Goal: Task Accomplishment & Management: Complete application form

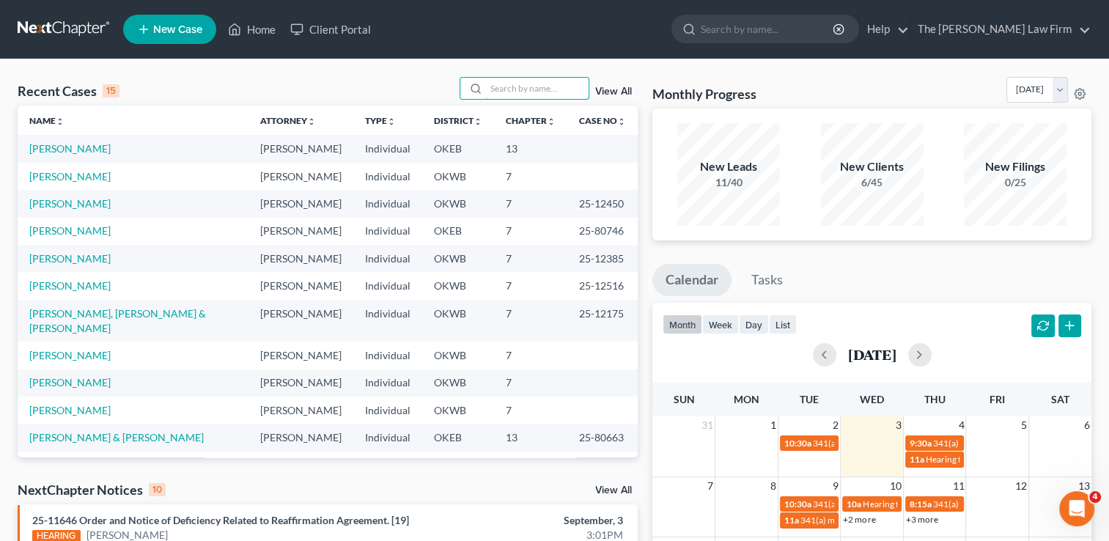
click at [522, 85] on input "search" at bounding box center [537, 88] width 103 height 21
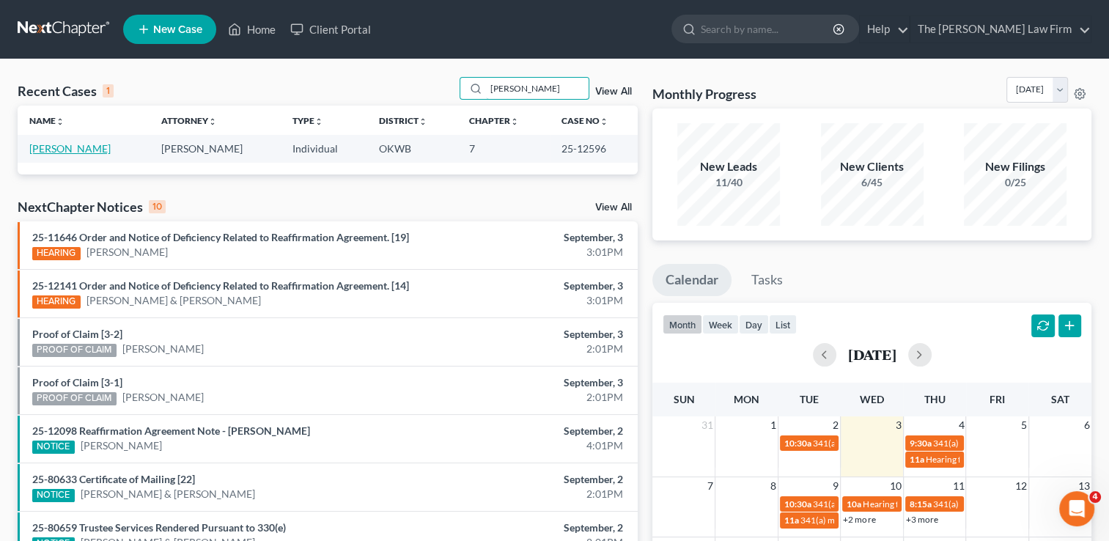
type input "patty"
click at [69, 151] on link "[PERSON_NAME]" at bounding box center [69, 148] width 81 height 12
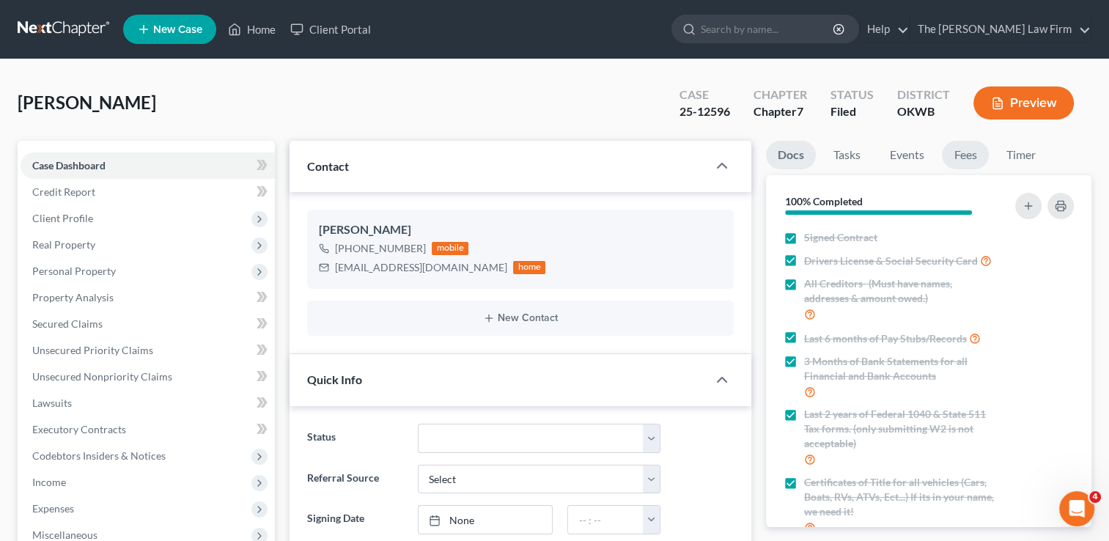
scroll to position [270, 0]
click at [916, 151] on link "Events" at bounding box center [907, 155] width 58 height 29
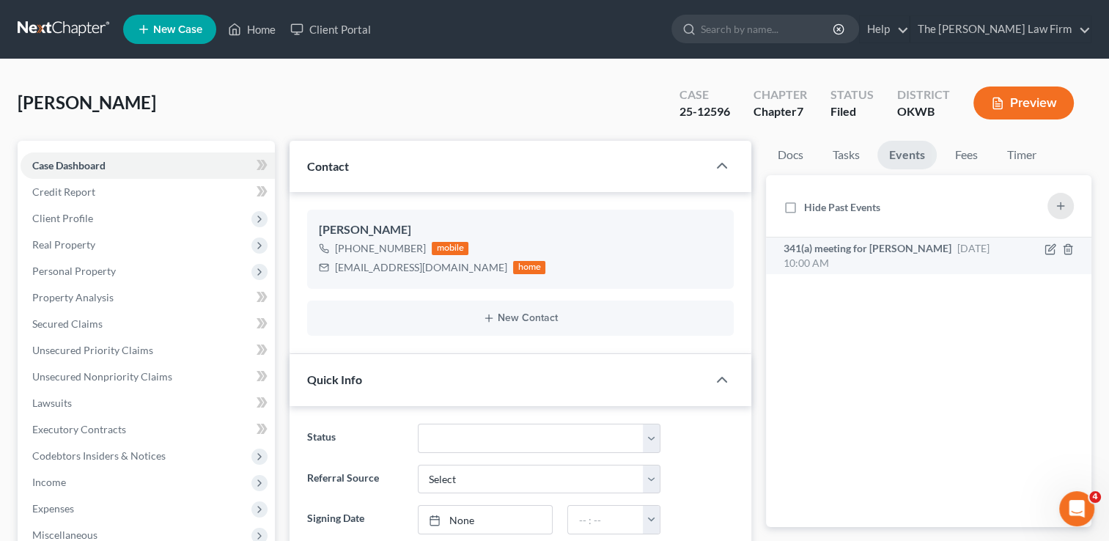
click at [898, 251] on span "341(a) meeting for [PERSON_NAME]" at bounding box center [868, 248] width 168 height 12
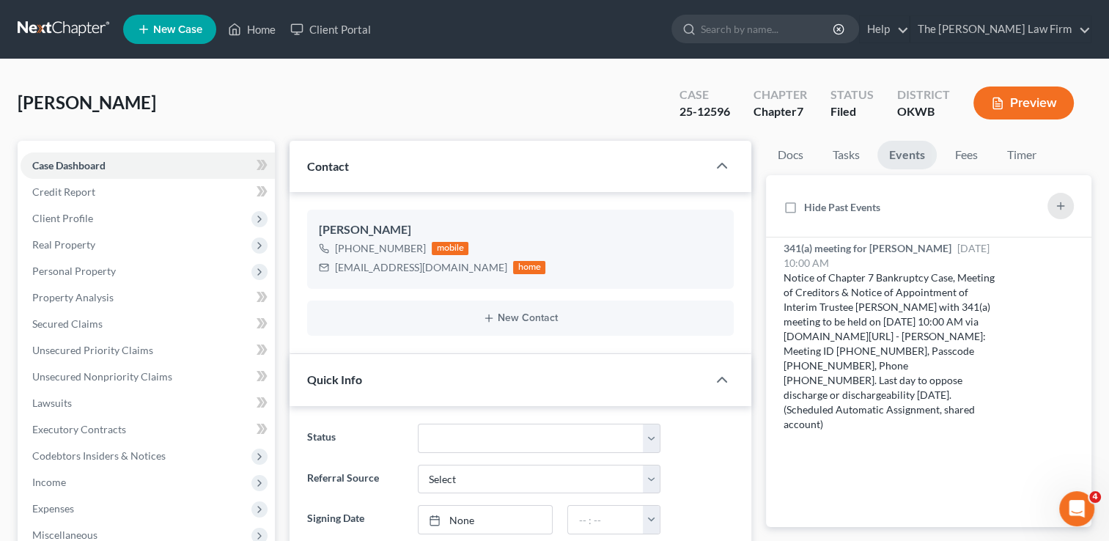
click at [78, 31] on link at bounding box center [65, 29] width 94 height 26
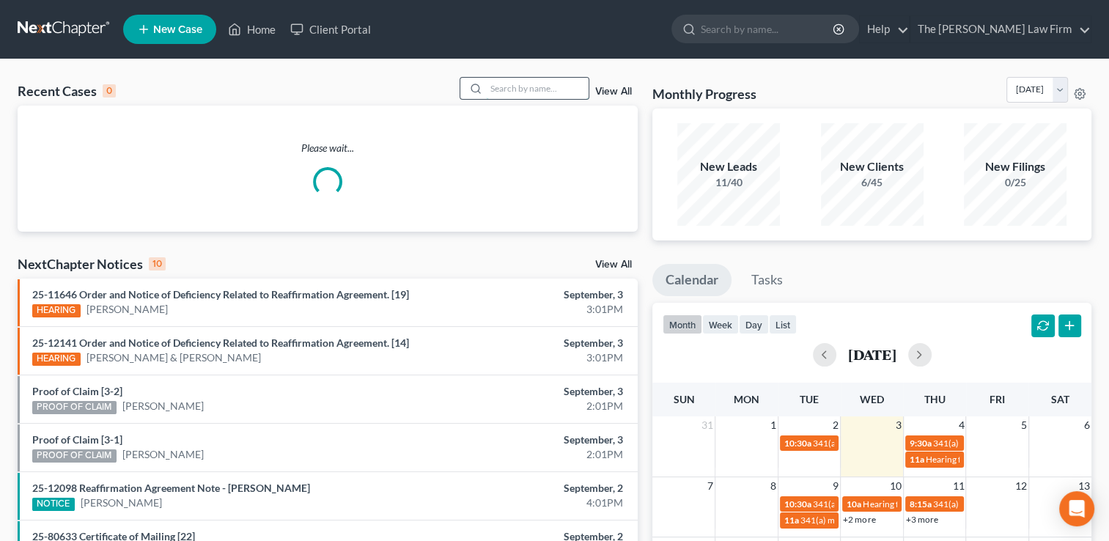
click at [542, 86] on input "search" at bounding box center [537, 88] width 103 height 21
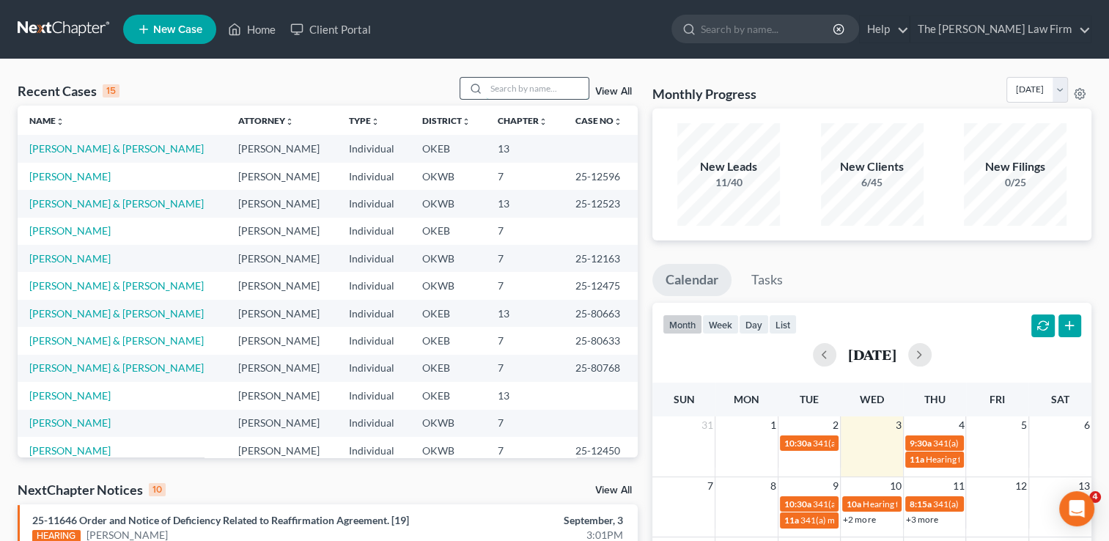
type input "p"
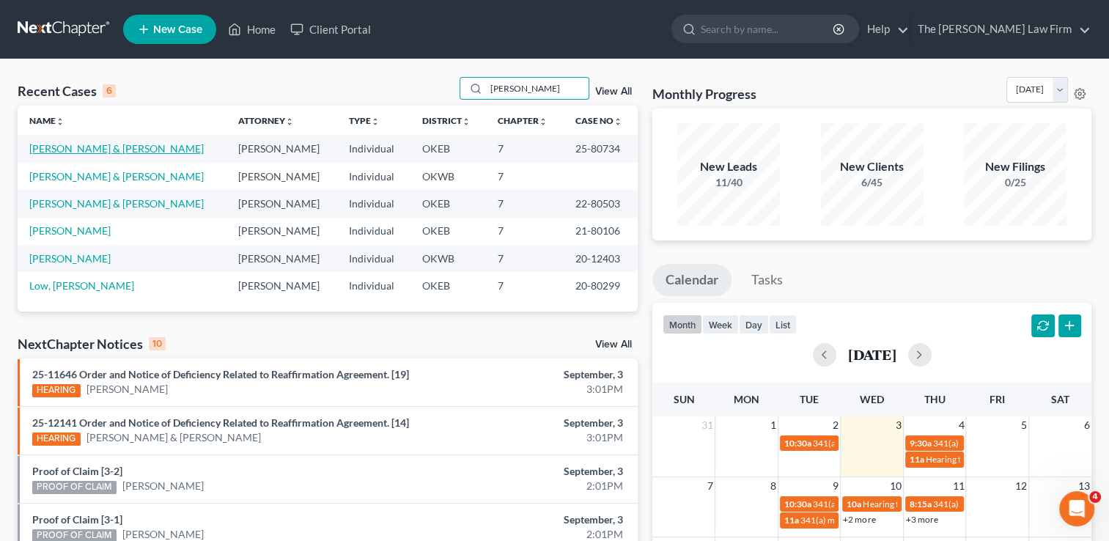
type input "lowe"
click at [86, 154] on link "[PERSON_NAME] & [PERSON_NAME]" at bounding box center [116, 148] width 174 height 12
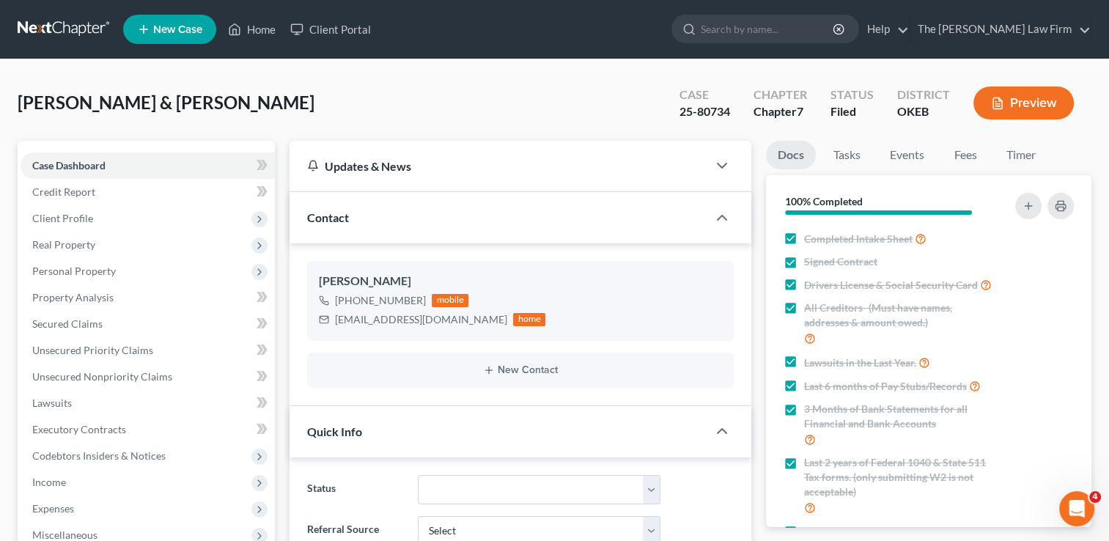
scroll to position [1078, 0]
click at [917, 154] on link "Events" at bounding box center [907, 155] width 58 height 29
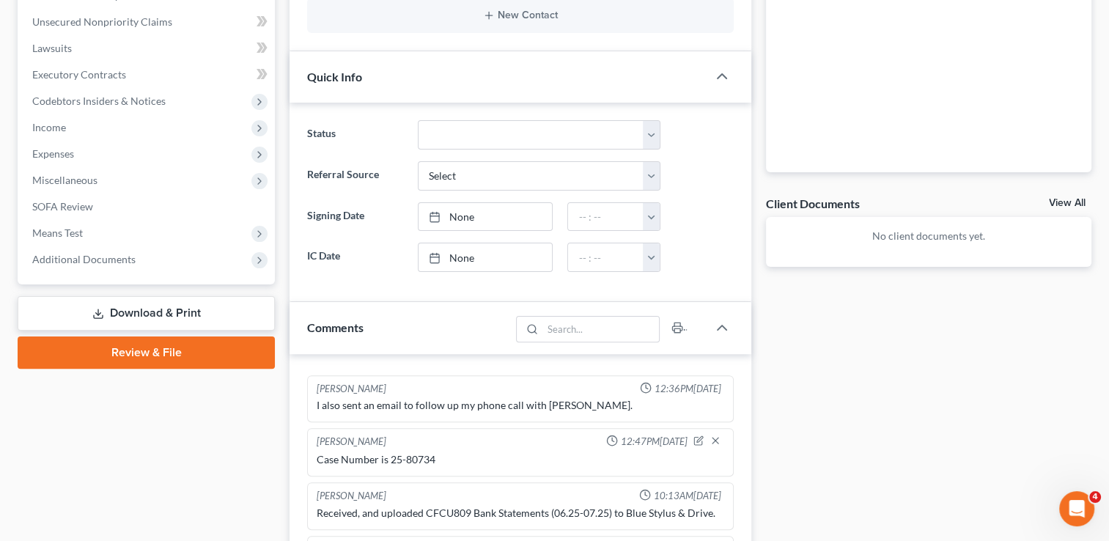
scroll to position [354, 0]
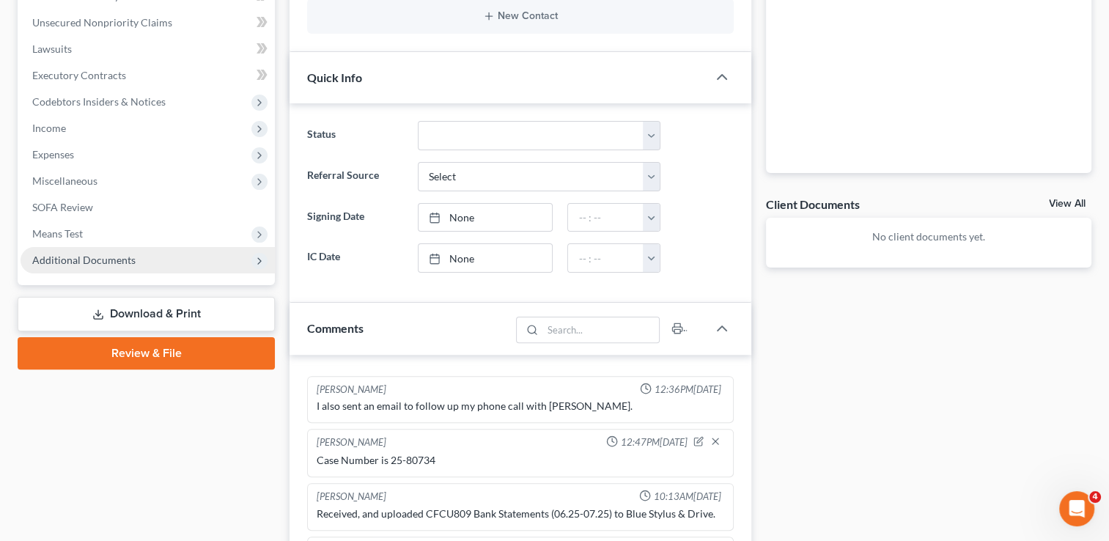
click at [73, 251] on span "Additional Documents" at bounding box center [148, 260] width 254 height 26
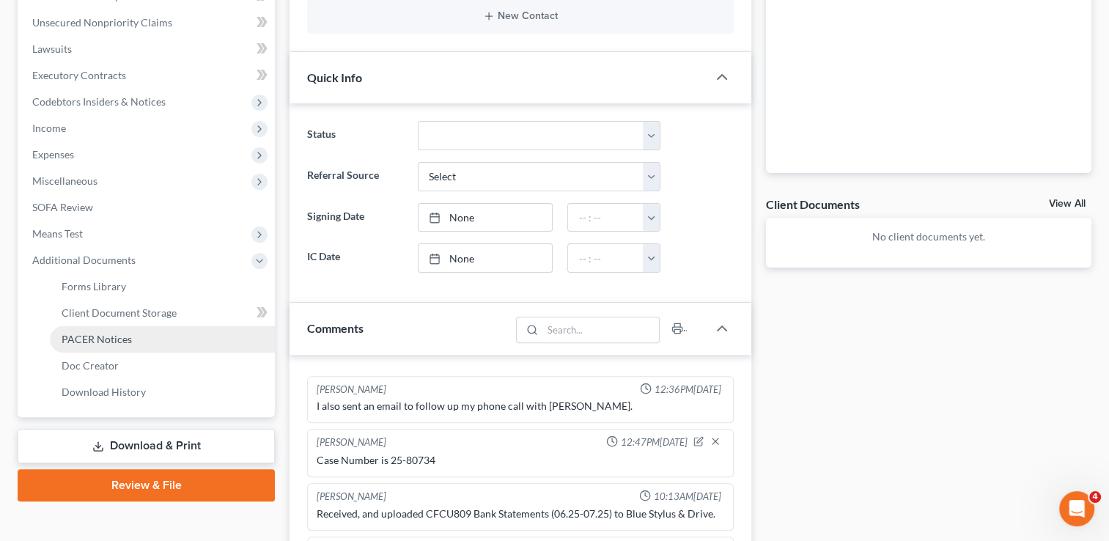
click at [125, 338] on span "PACER Notices" at bounding box center [97, 339] width 70 height 12
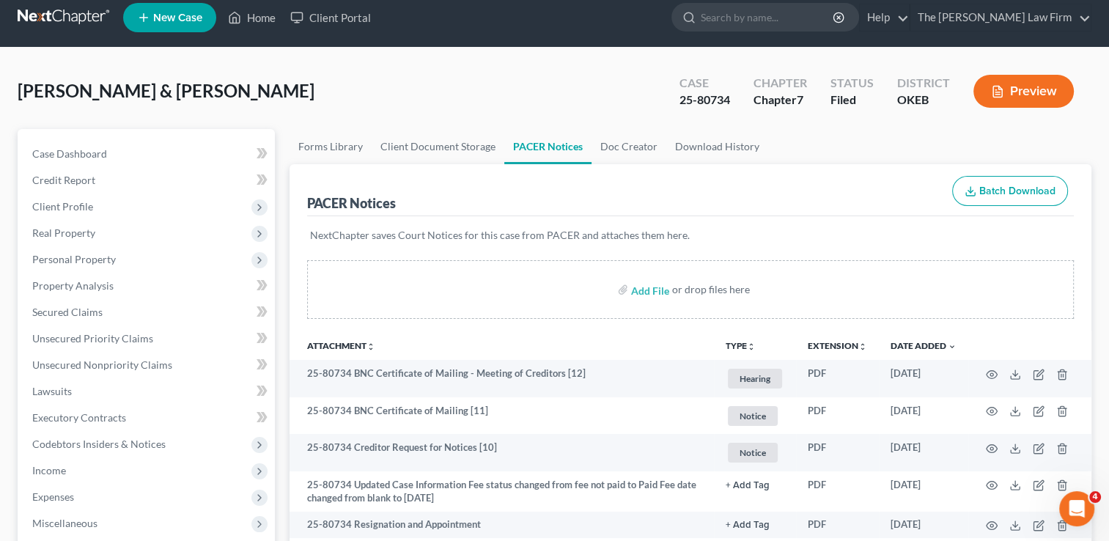
scroll to position [10, 0]
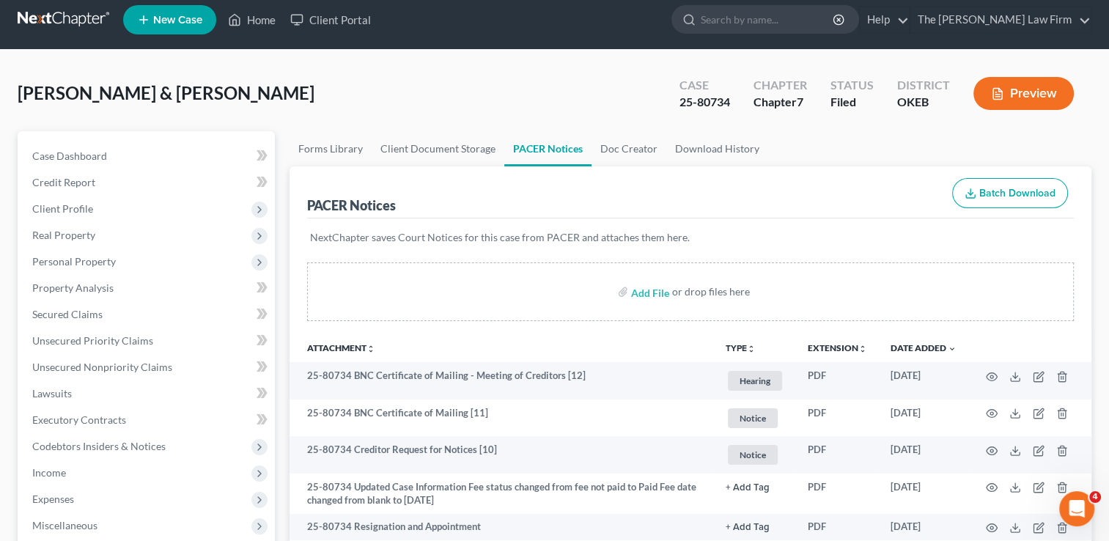
click at [70, 21] on link at bounding box center [65, 20] width 94 height 26
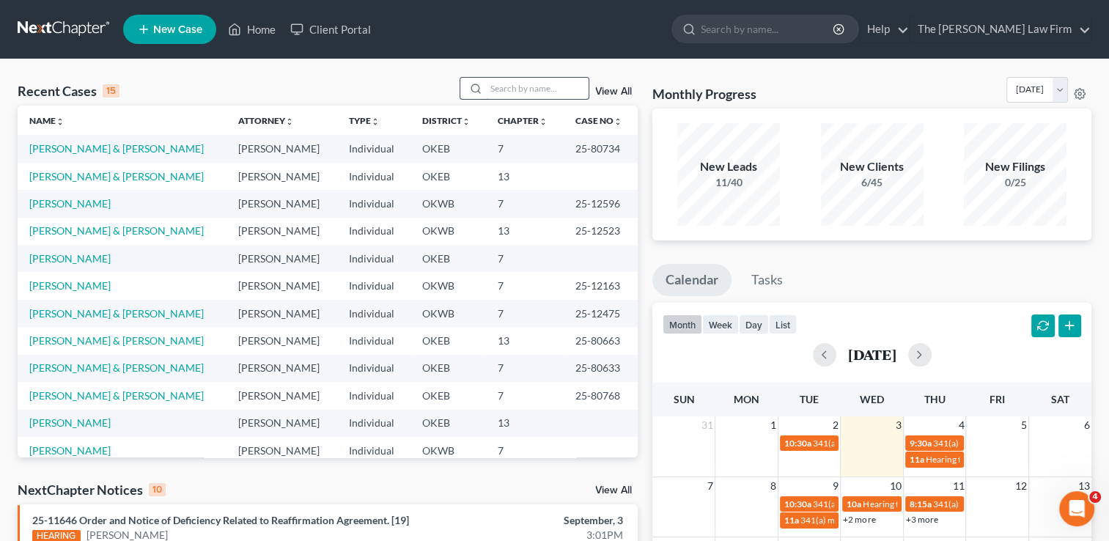
click at [551, 87] on input "search" at bounding box center [537, 88] width 103 height 21
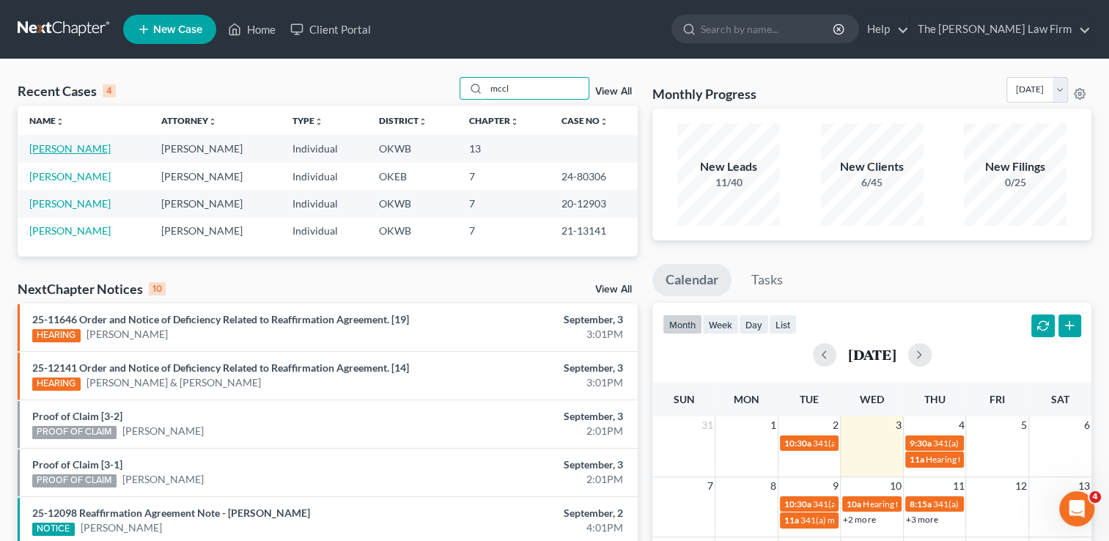
type input "mccl"
click at [89, 149] on link "[PERSON_NAME]" at bounding box center [69, 148] width 81 height 12
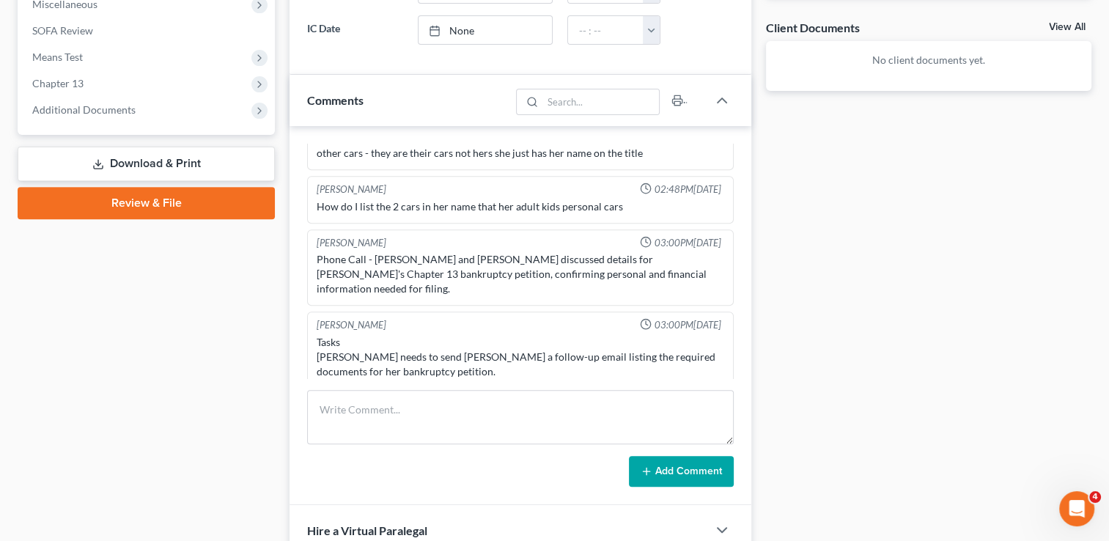
scroll to position [926, 0]
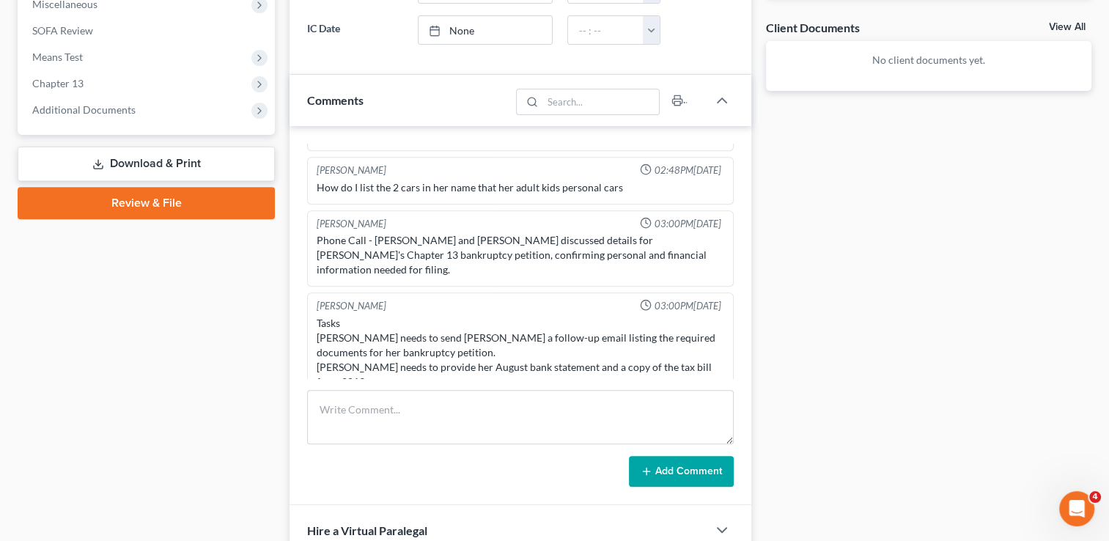
click at [733, 350] on div "[PERSON_NAME] 10:20AM[DATE] Ch & district not conf. Scheduled via website. [PER…" at bounding box center [521, 315] width 462 height 379
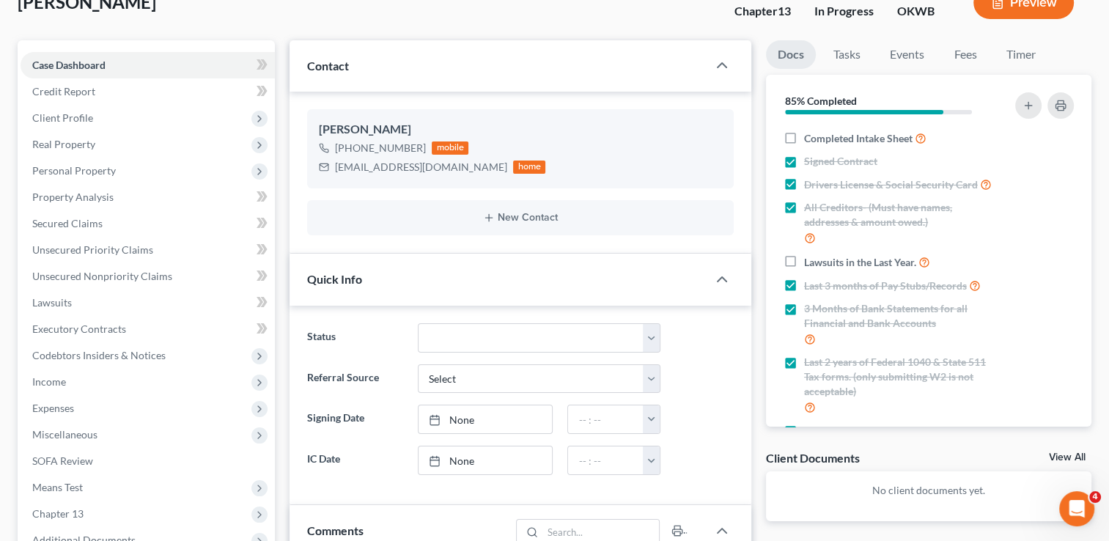
scroll to position [95, 0]
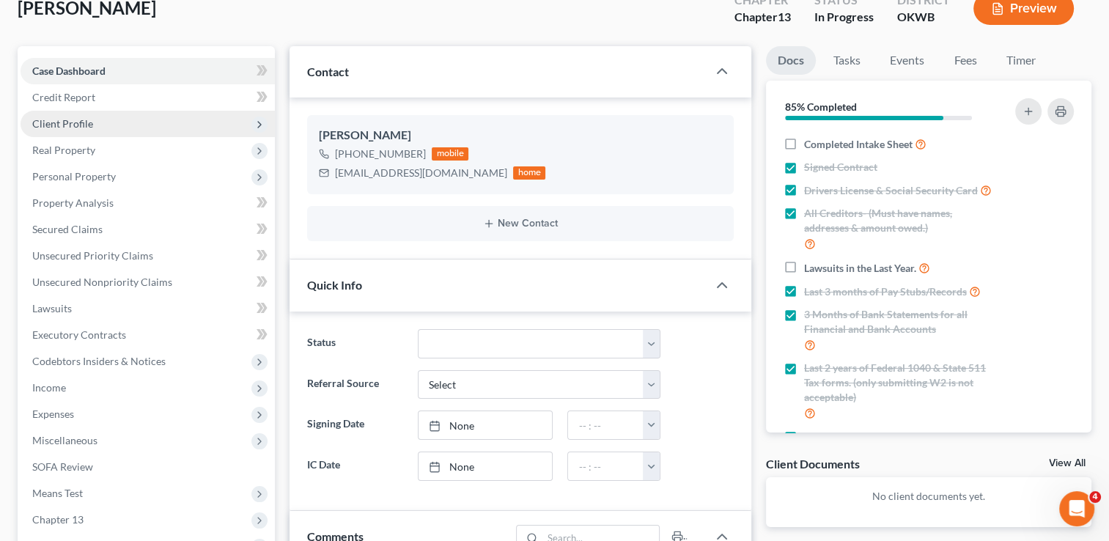
click at [97, 125] on span "Client Profile" at bounding box center [148, 124] width 254 height 26
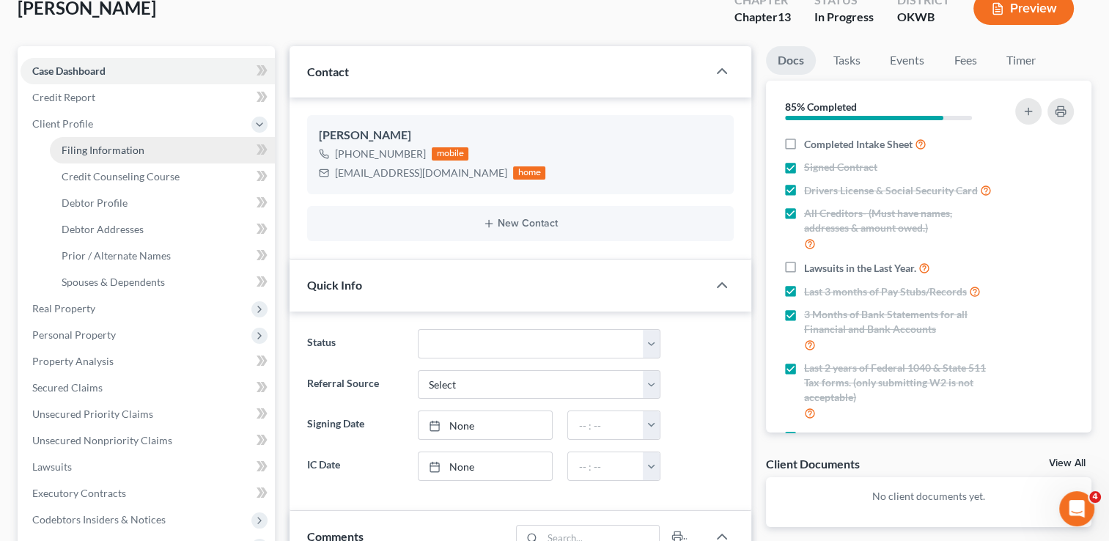
click at [106, 155] on link "Filing Information" at bounding box center [162, 150] width 225 height 26
select select "1"
select select "0"
select select "3"
select select "37"
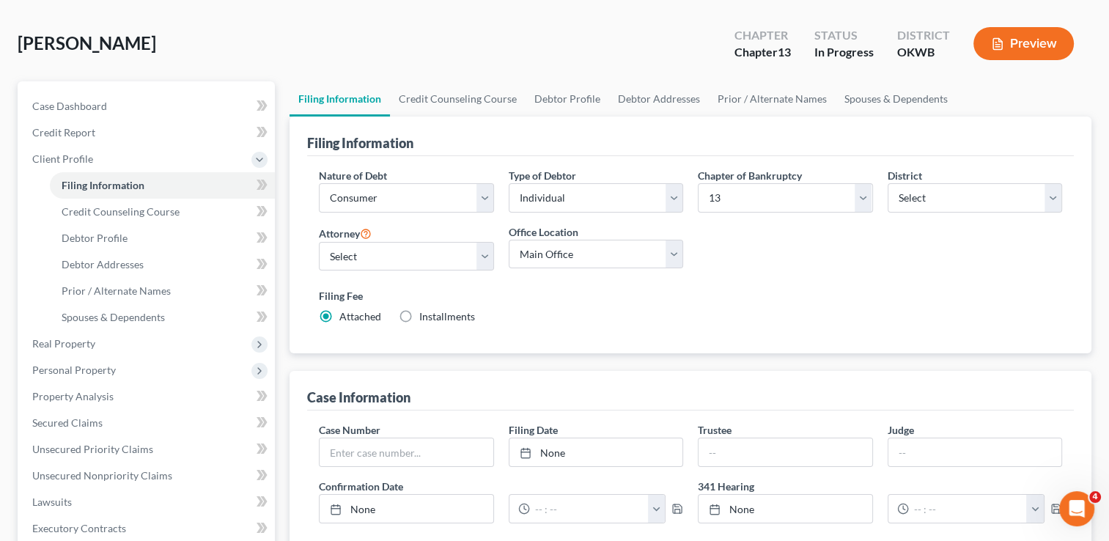
scroll to position [51, 0]
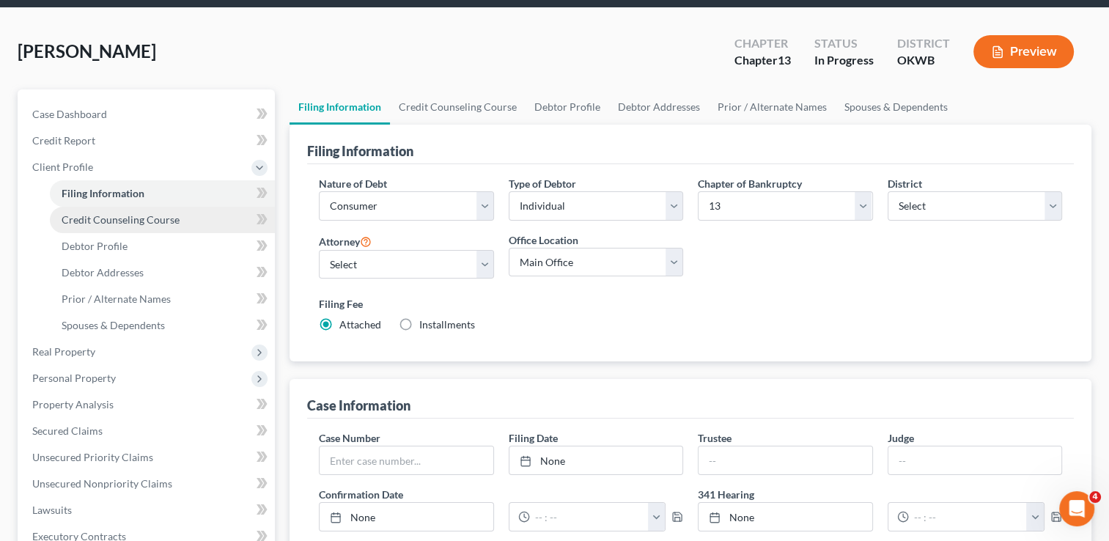
click at [161, 223] on span "Credit Counseling Course" at bounding box center [121, 219] width 118 height 12
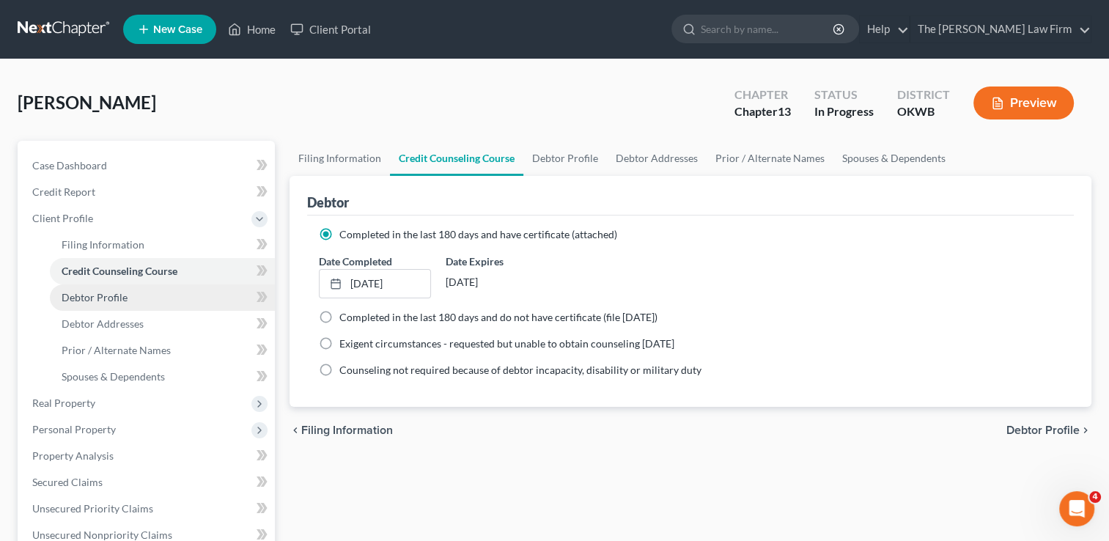
click at [115, 301] on span "Debtor Profile" at bounding box center [95, 297] width 66 height 12
select select "0"
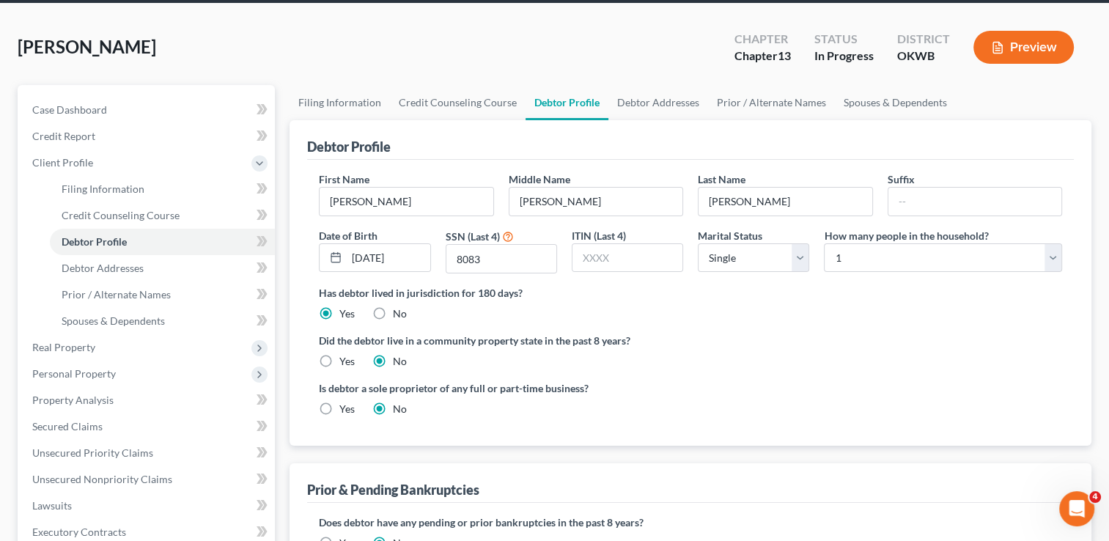
scroll to position [55, 0]
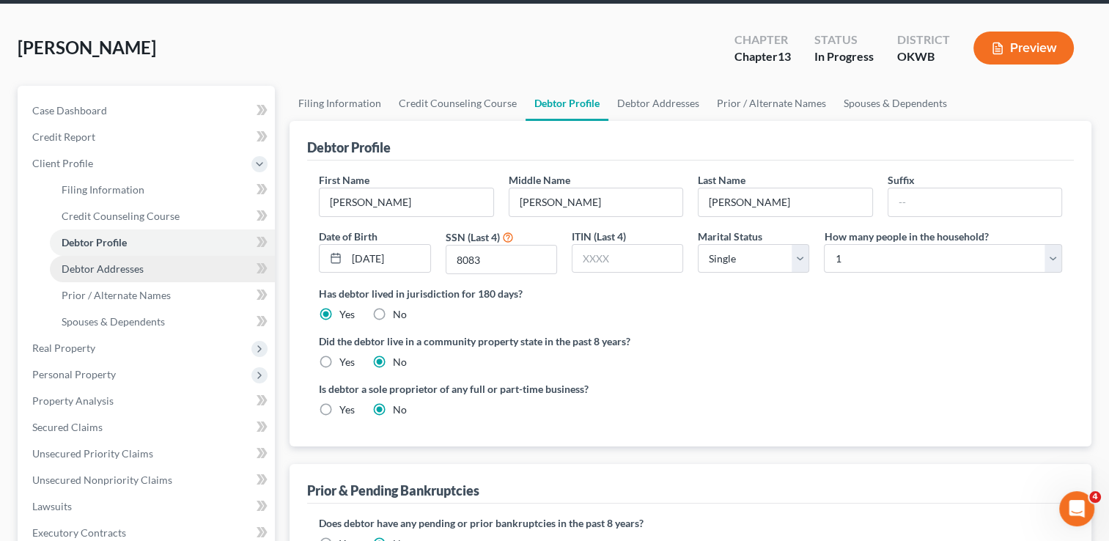
click at [144, 268] on link "Debtor Addresses" at bounding box center [162, 269] width 225 height 26
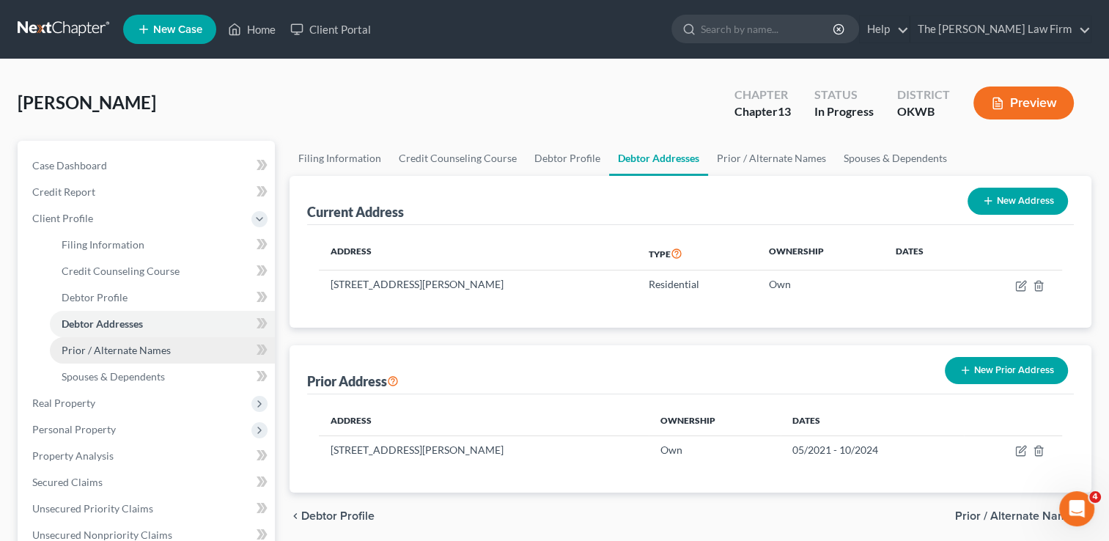
click at [128, 347] on span "Prior / Alternate Names" at bounding box center [116, 350] width 109 height 12
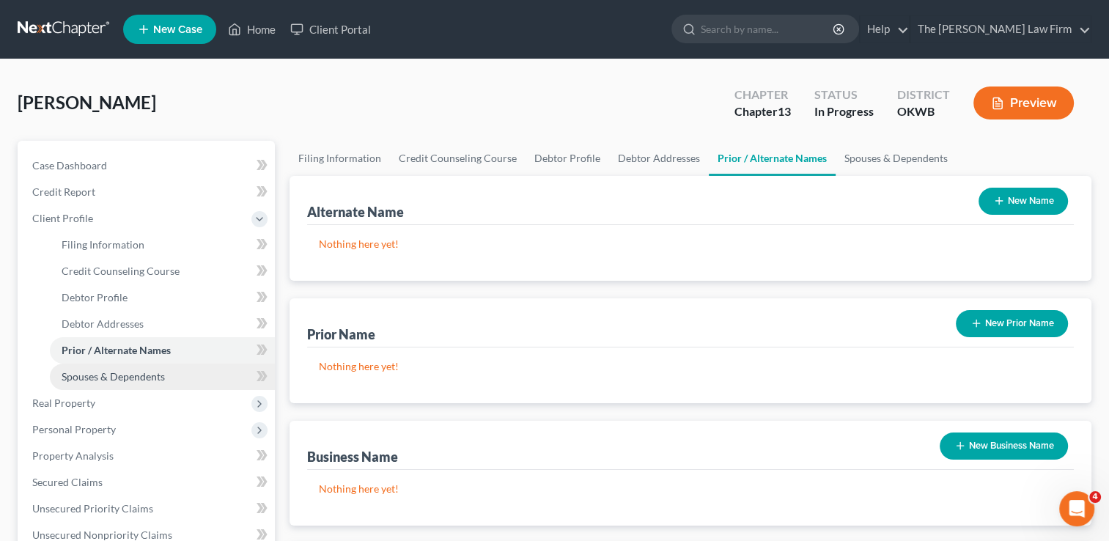
click at [134, 378] on span "Spouses & Dependents" at bounding box center [113, 376] width 103 height 12
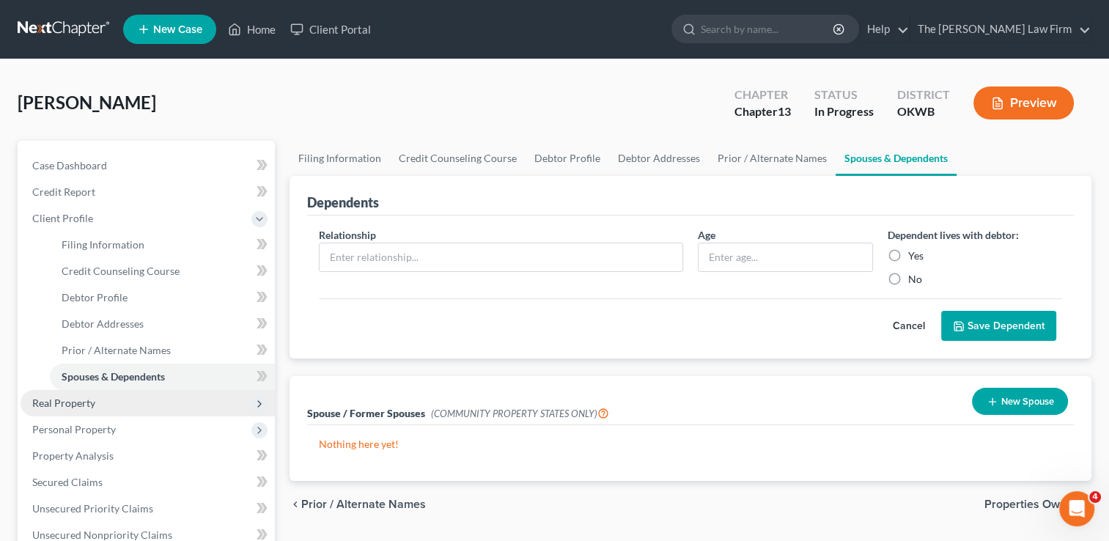
click at [136, 407] on span "Real Property" at bounding box center [148, 403] width 254 height 26
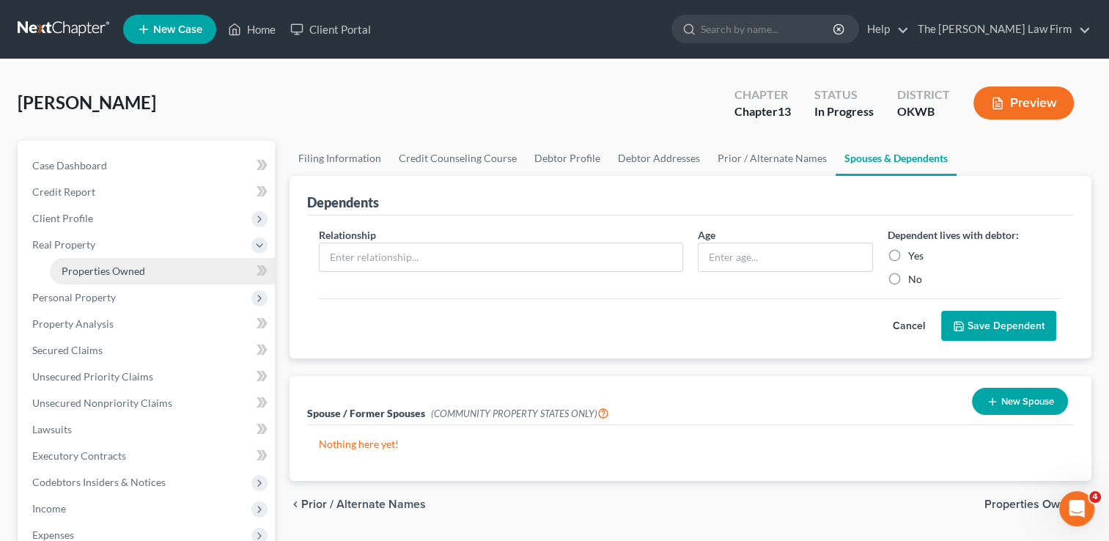
click at [155, 271] on link "Properties Owned" at bounding box center [162, 271] width 225 height 26
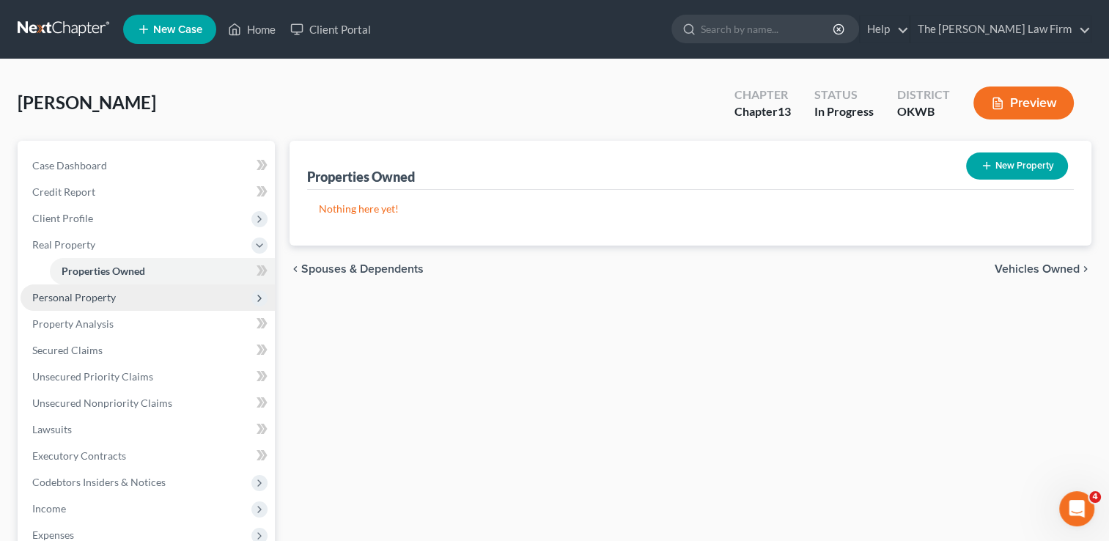
click at [127, 298] on span "Personal Property" at bounding box center [148, 297] width 254 height 26
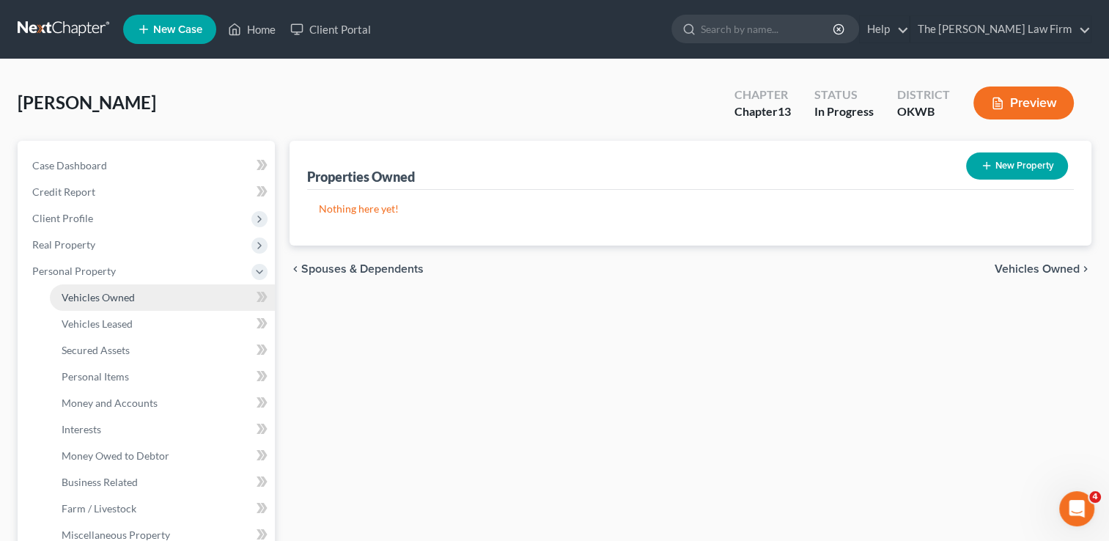
click at [147, 296] on link "Vehicles Owned" at bounding box center [162, 297] width 225 height 26
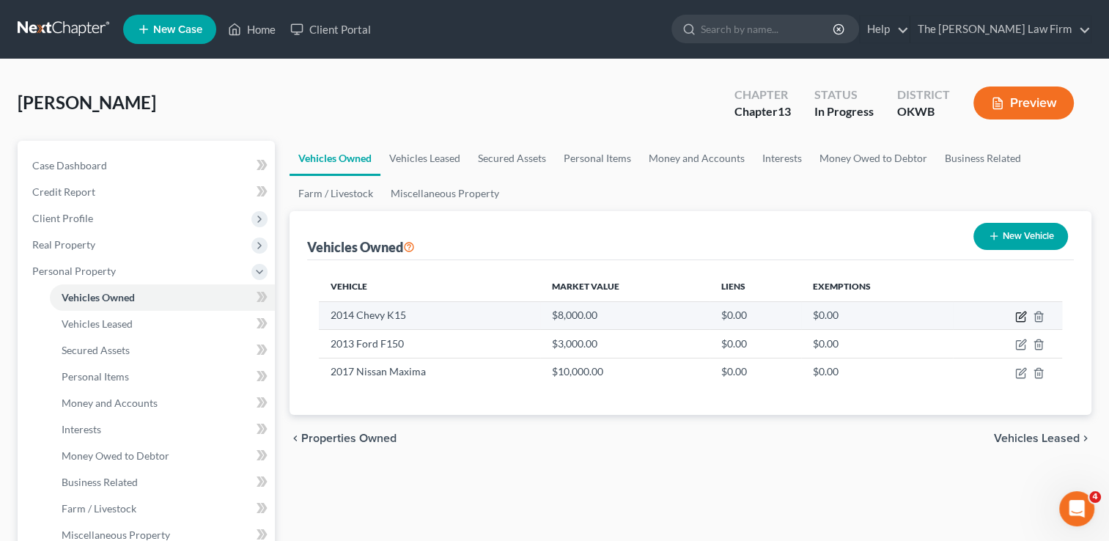
click at [1021, 318] on icon "button" at bounding box center [1021, 317] width 12 height 12
select select "1"
select select "12"
select select "0"
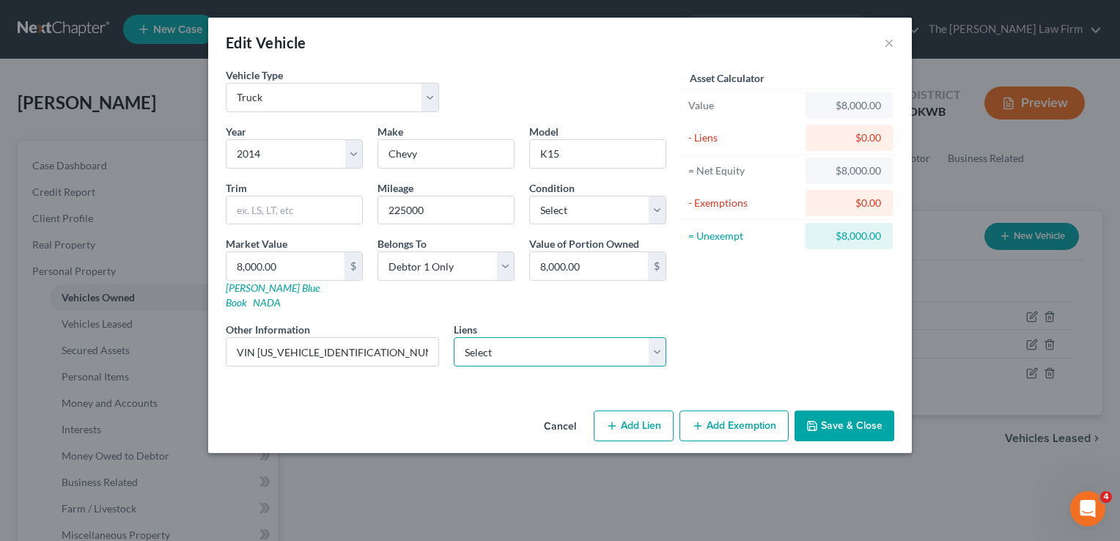
click at [657, 339] on select "Select Toyota Motor Credit - $26,624.00" at bounding box center [560, 351] width 213 height 29
click at [745, 327] on div "Asset Calculator Value $8,000.00 - Liens $0.00 = Net Equity $8,000.00 - Exempti…" at bounding box center [788, 222] width 228 height 311
click at [889, 41] on button "×" at bounding box center [889, 43] width 10 height 18
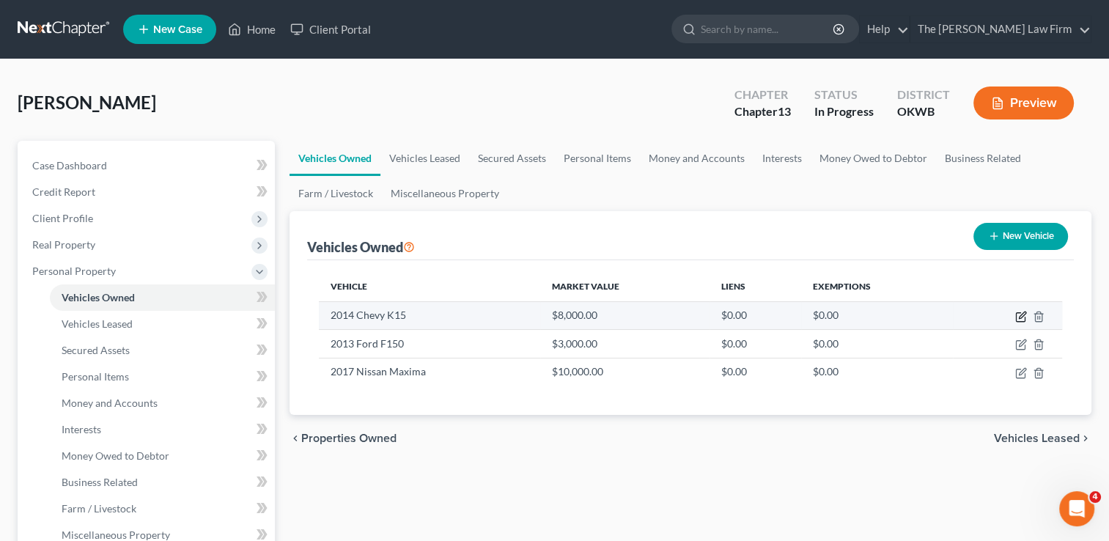
click at [1019, 315] on icon "button" at bounding box center [1021, 317] width 12 height 12
select select "1"
select select "12"
select select "0"
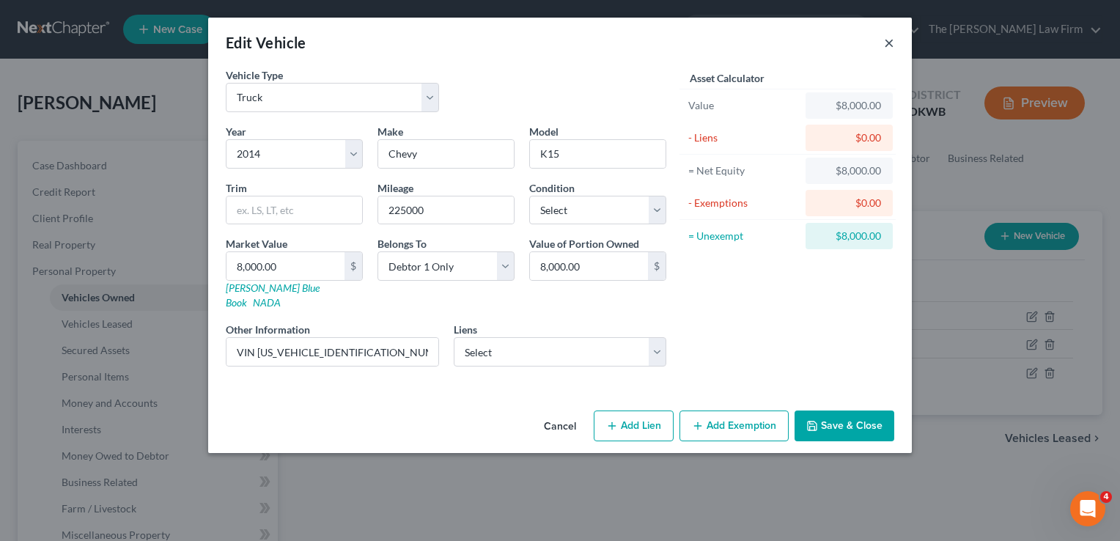
click at [888, 45] on button "×" at bounding box center [889, 43] width 10 height 18
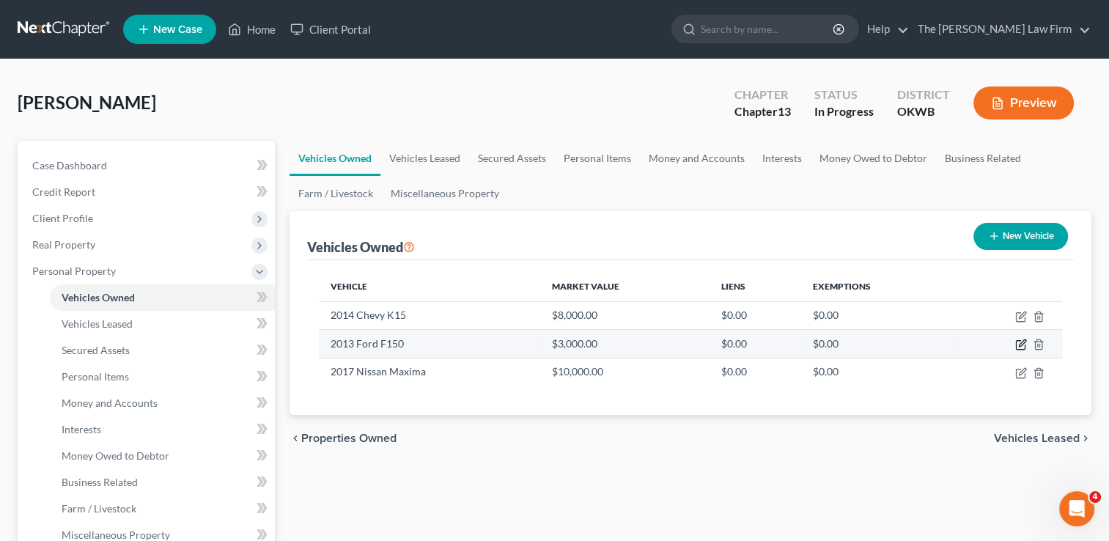
click at [1019, 342] on icon "button" at bounding box center [1021, 345] width 12 height 12
select select "1"
select select "13"
select select "0"
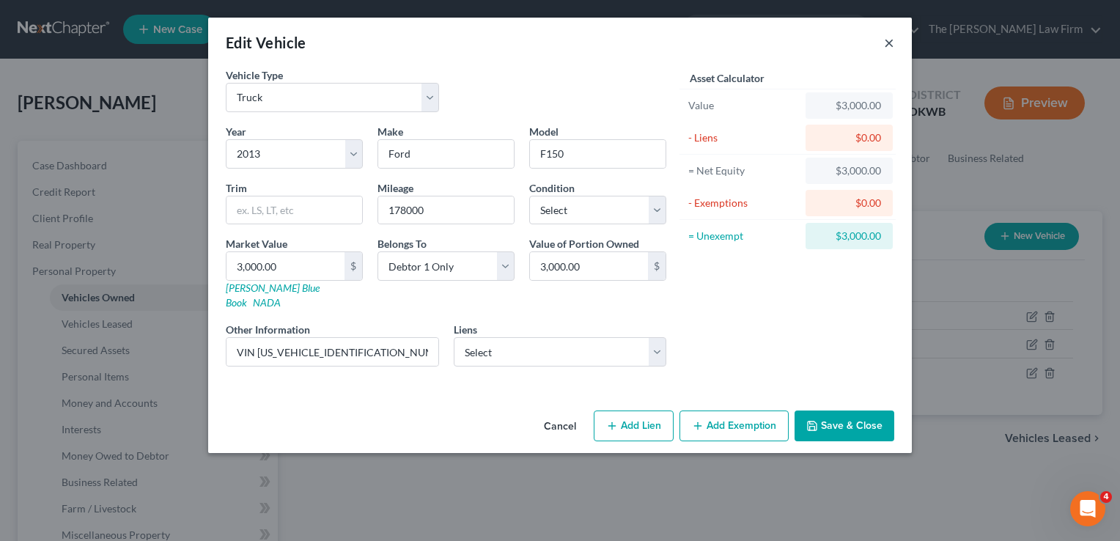
click at [891, 45] on button "×" at bounding box center [889, 43] width 10 height 18
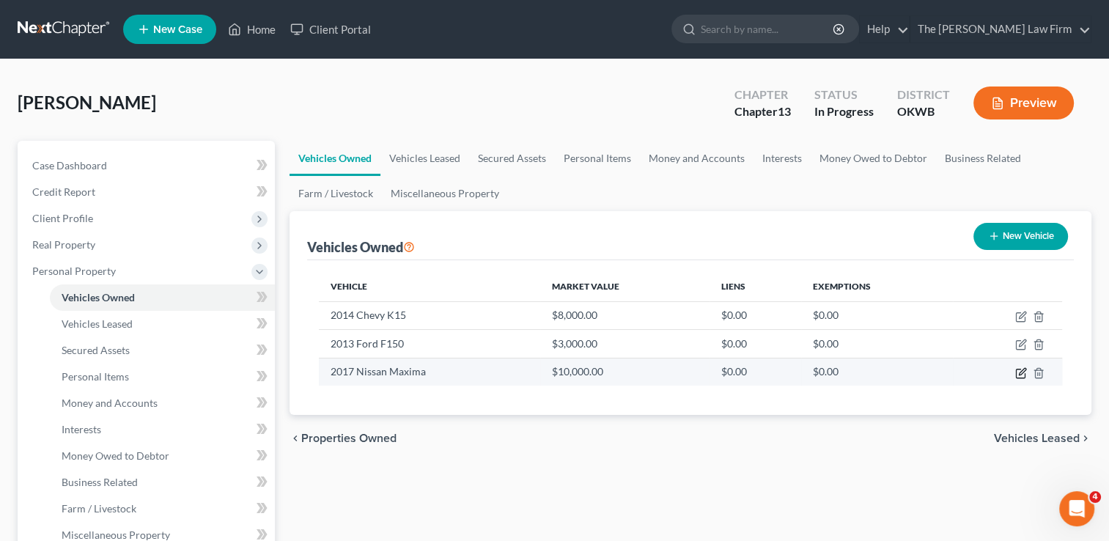
click at [1020, 370] on icon "button" at bounding box center [1021, 373] width 12 height 12
select select "0"
select select "9"
select select "0"
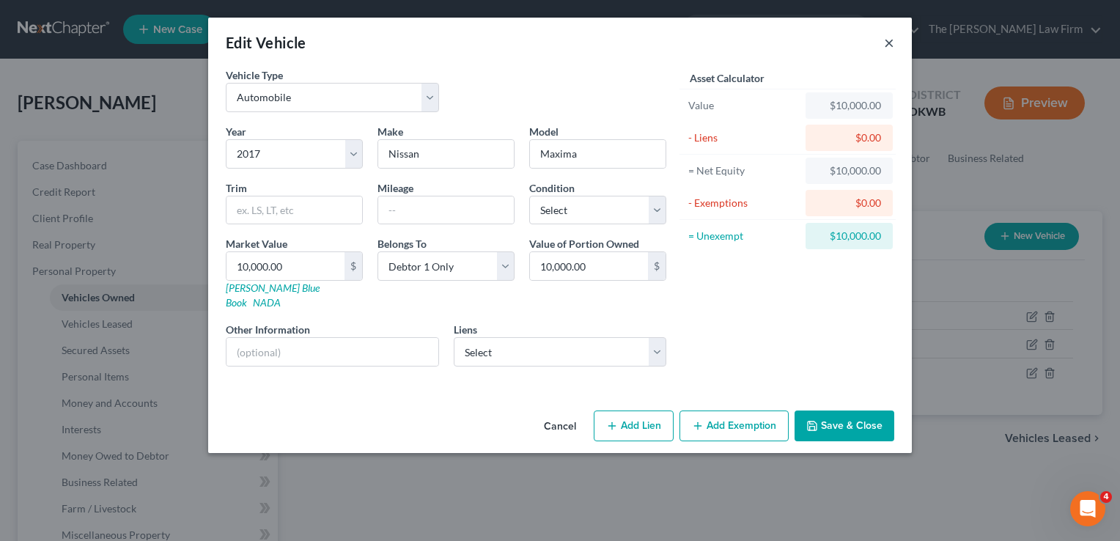
click at [888, 45] on button "×" at bounding box center [889, 43] width 10 height 18
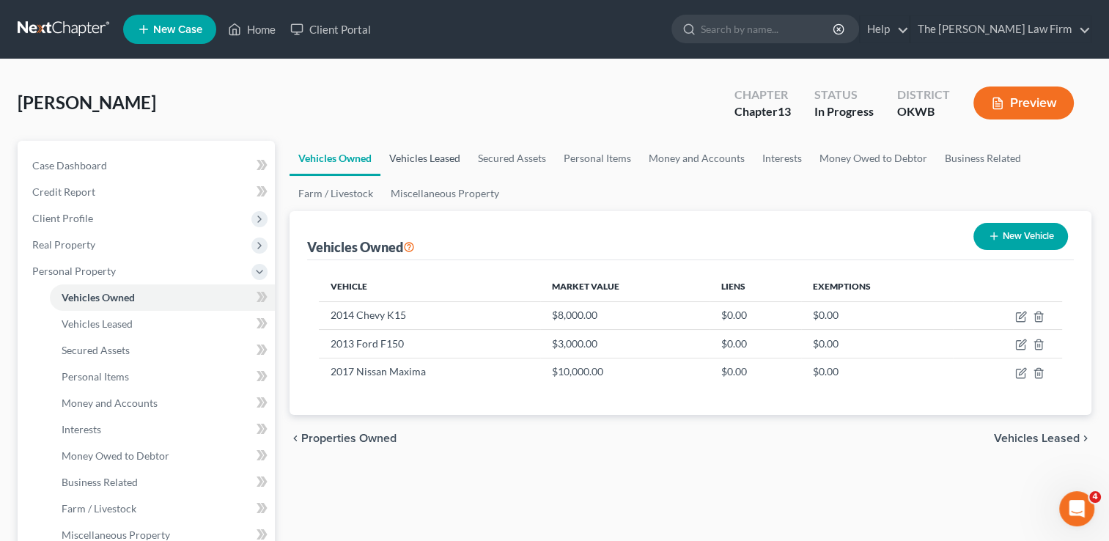
click at [425, 166] on link "Vehicles Leased" at bounding box center [424, 158] width 89 height 35
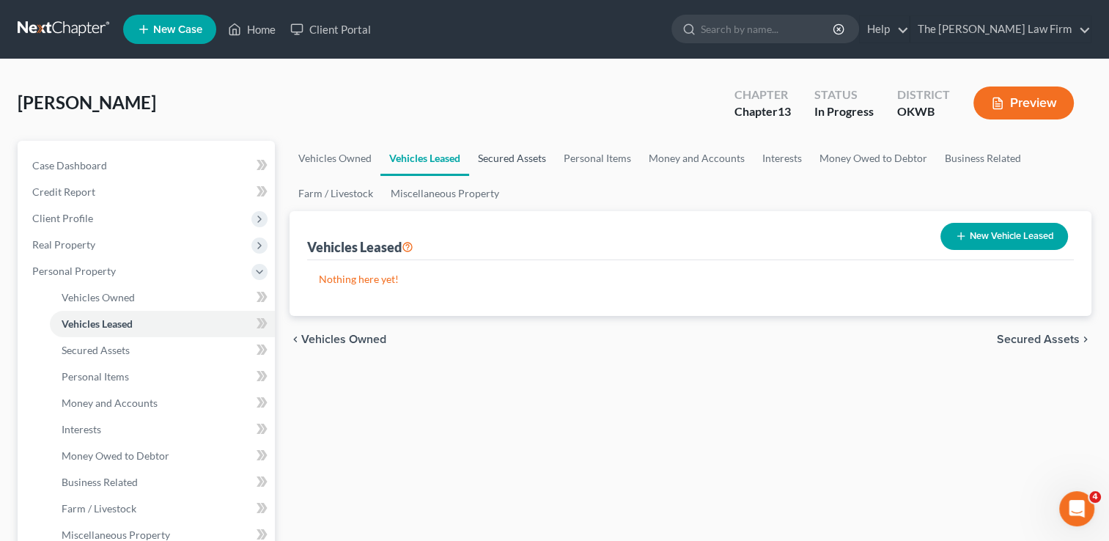
click at [519, 159] on link "Secured Assets" at bounding box center [512, 158] width 86 height 35
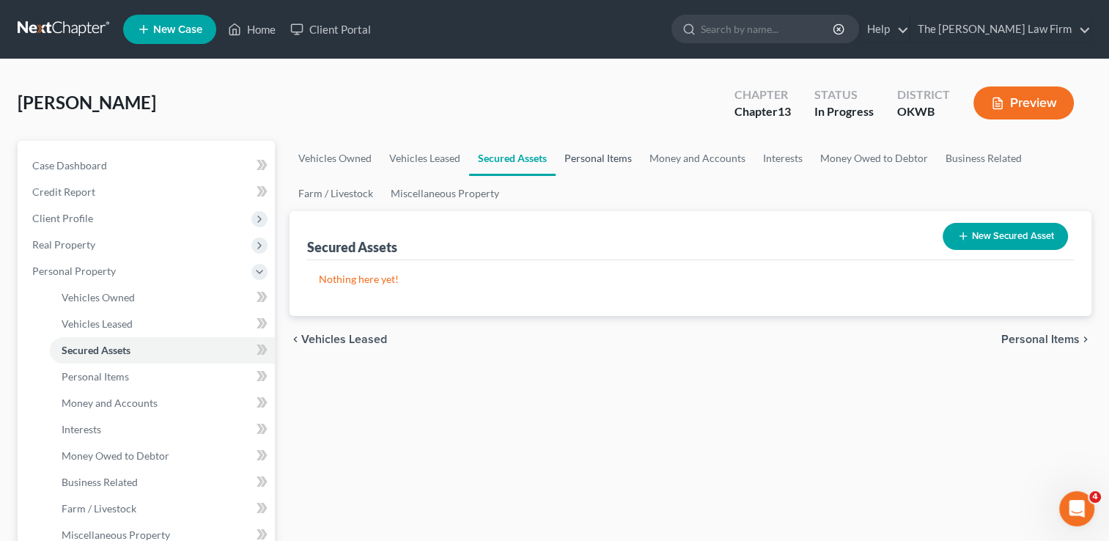
click at [605, 166] on link "Personal Items" at bounding box center [598, 158] width 85 height 35
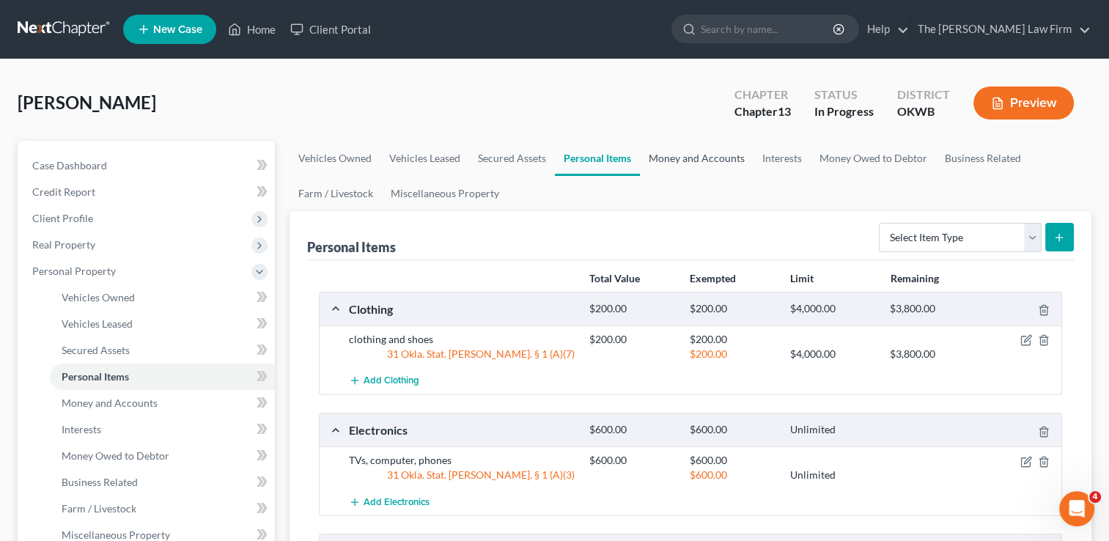
click at [695, 160] on link "Money and Accounts" at bounding box center [697, 158] width 114 height 35
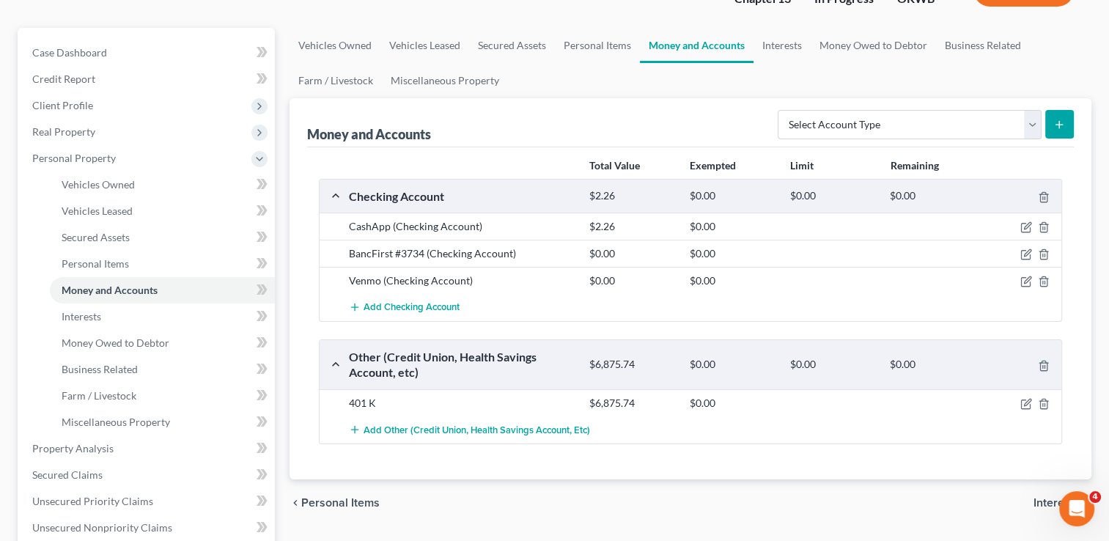
scroll to position [106, 0]
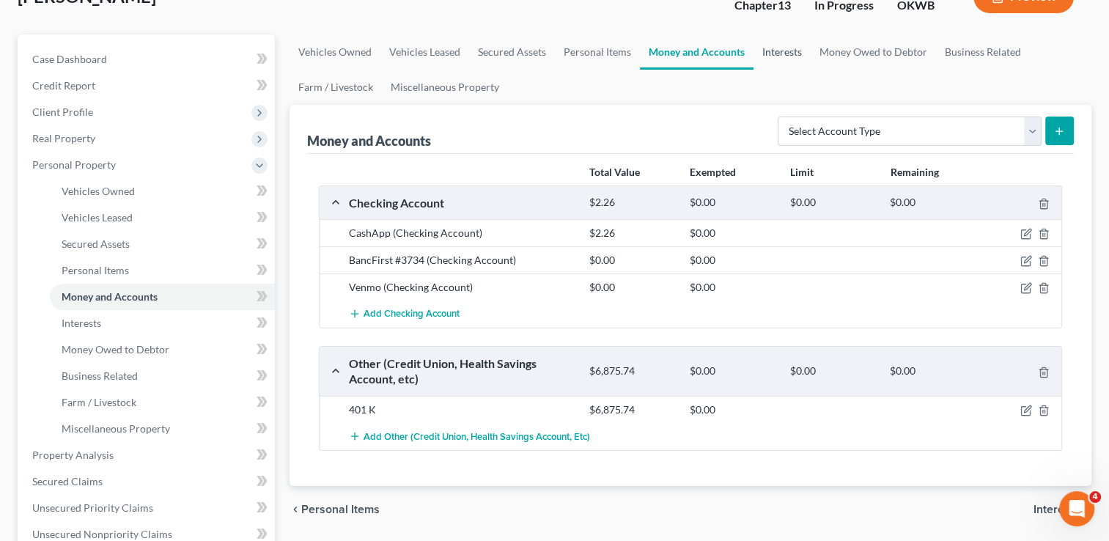
click at [780, 53] on link "Interests" at bounding box center [782, 51] width 57 height 35
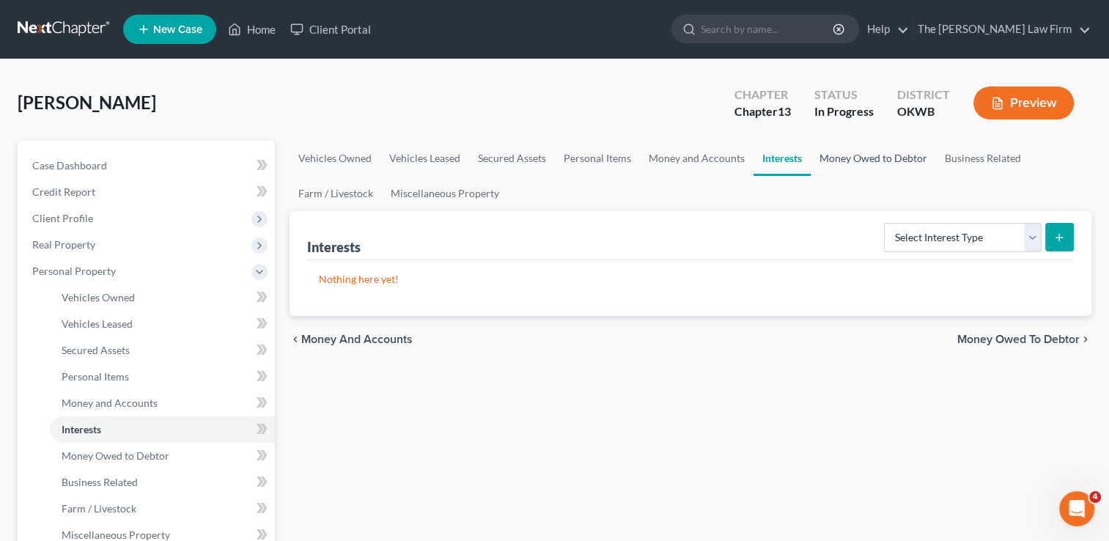
click at [868, 163] on link "Money Owed to Debtor" at bounding box center [873, 158] width 125 height 35
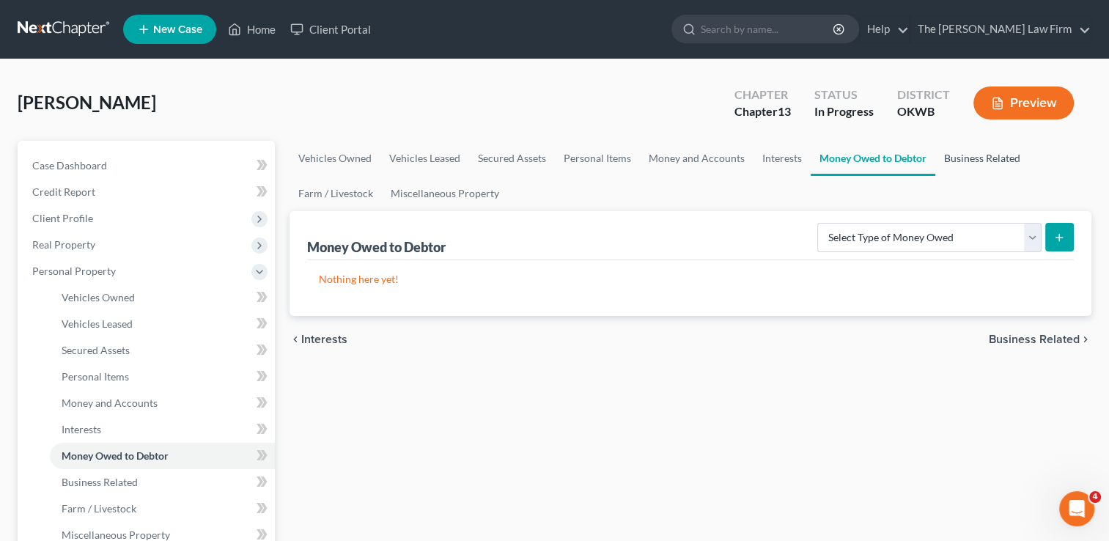
click at [973, 157] on link "Business Related" at bounding box center [982, 158] width 94 height 35
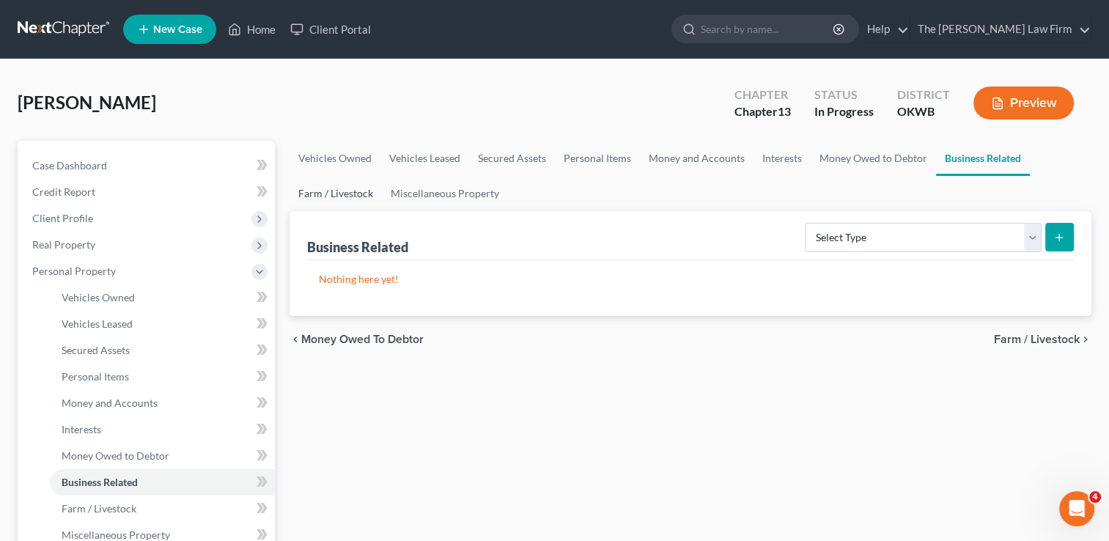
click at [337, 189] on link "Farm / Livestock" at bounding box center [336, 193] width 92 height 35
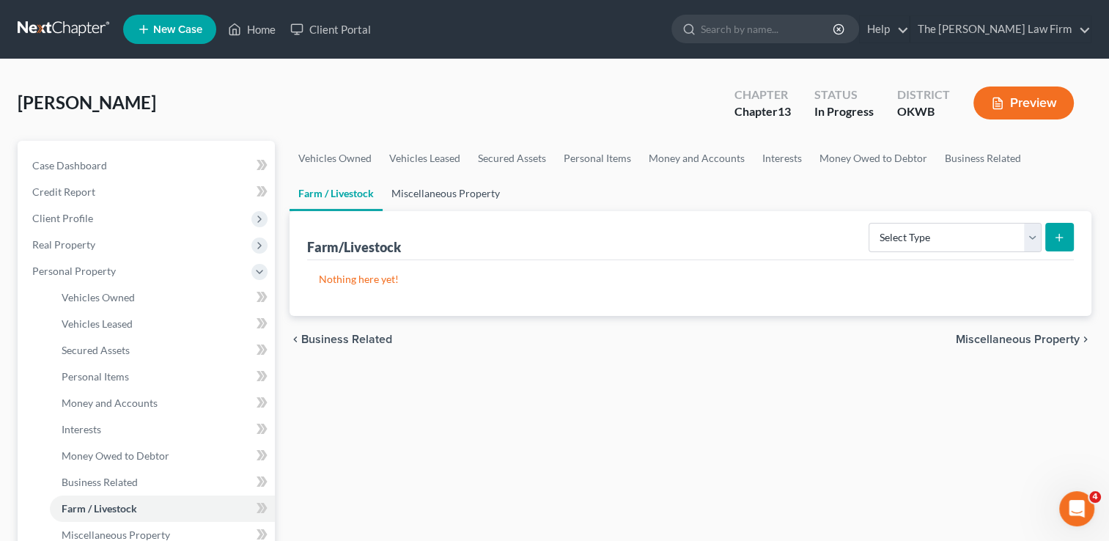
click at [447, 194] on link "Miscellaneous Property" at bounding box center [446, 193] width 126 height 35
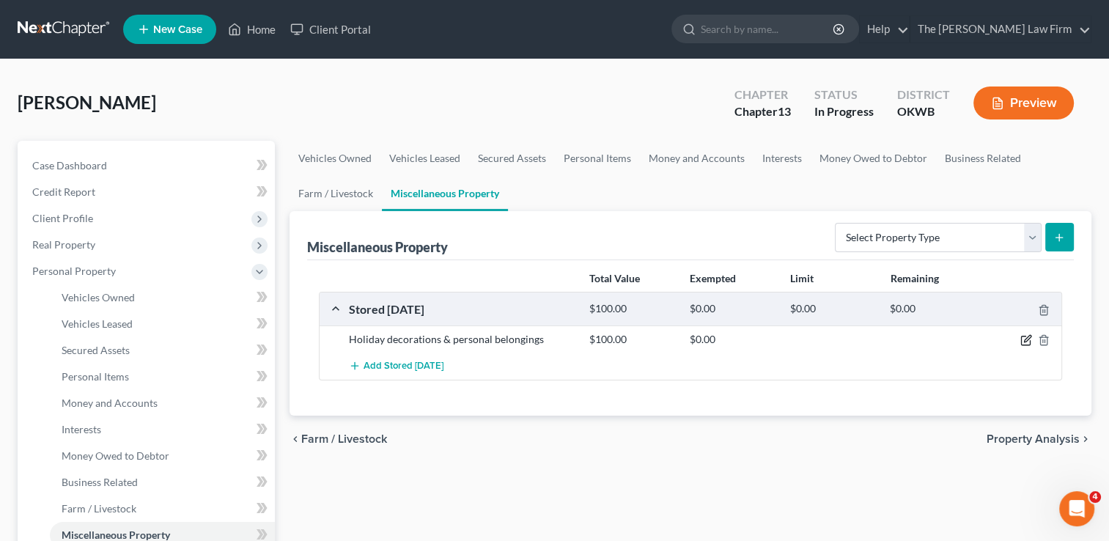
click at [1025, 342] on icon "button" at bounding box center [1026, 340] width 12 height 12
select select "37"
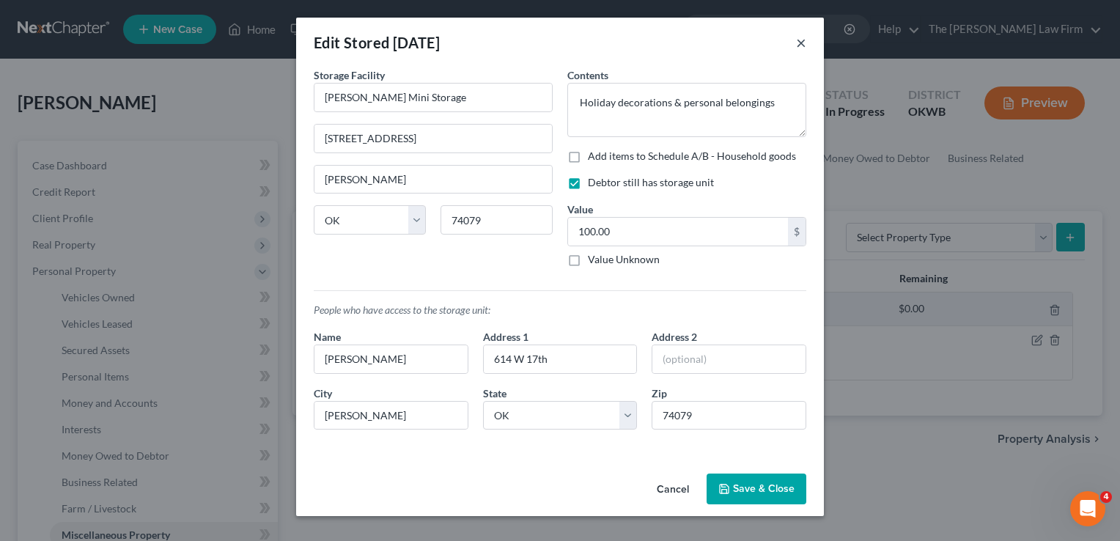
click at [803, 50] on button "×" at bounding box center [801, 43] width 10 height 18
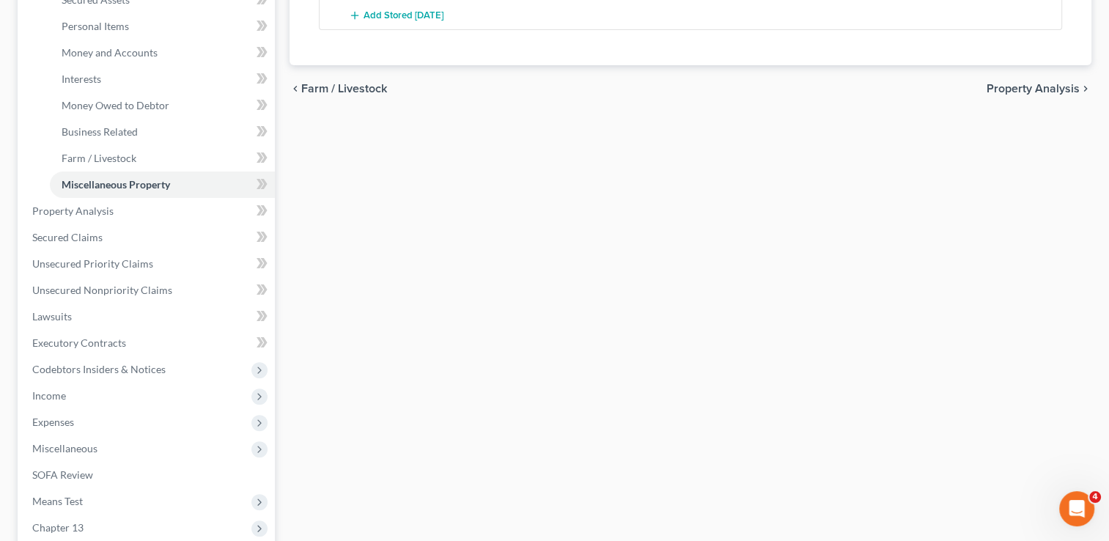
scroll to position [403, 0]
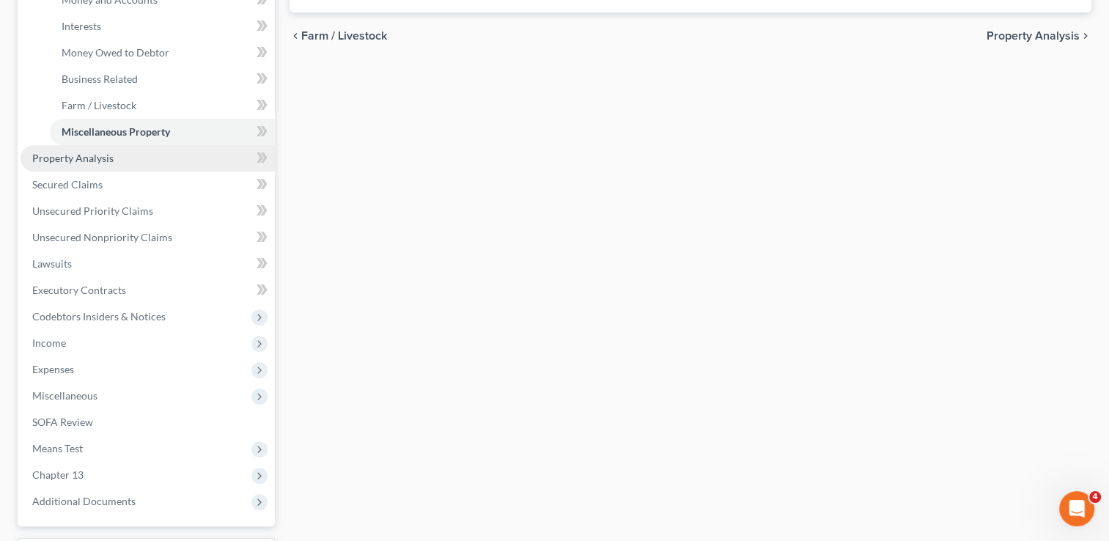
click at [96, 158] on span "Property Analysis" at bounding box center [72, 158] width 81 height 12
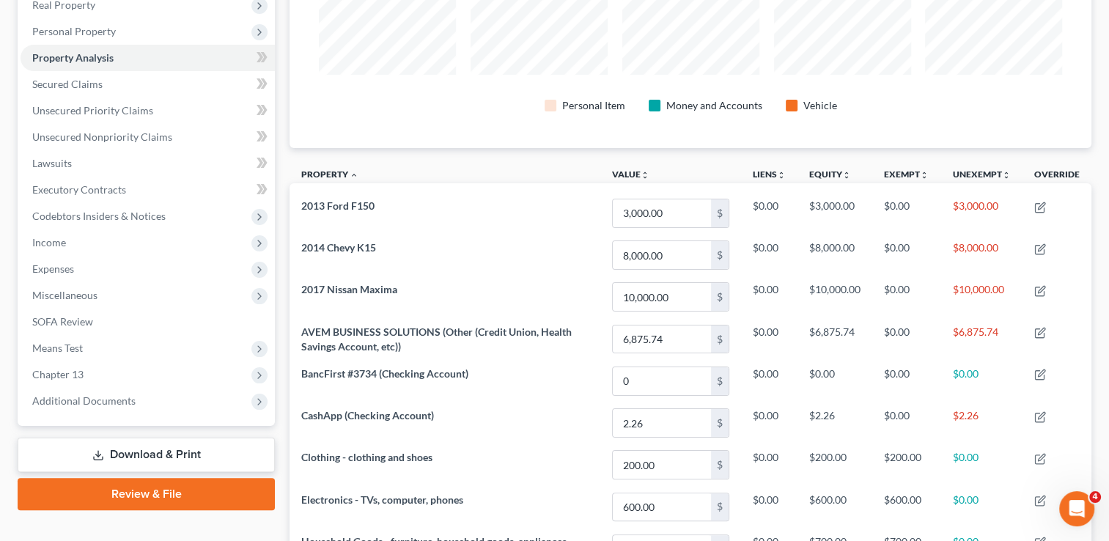
scroll to position [226, 0]
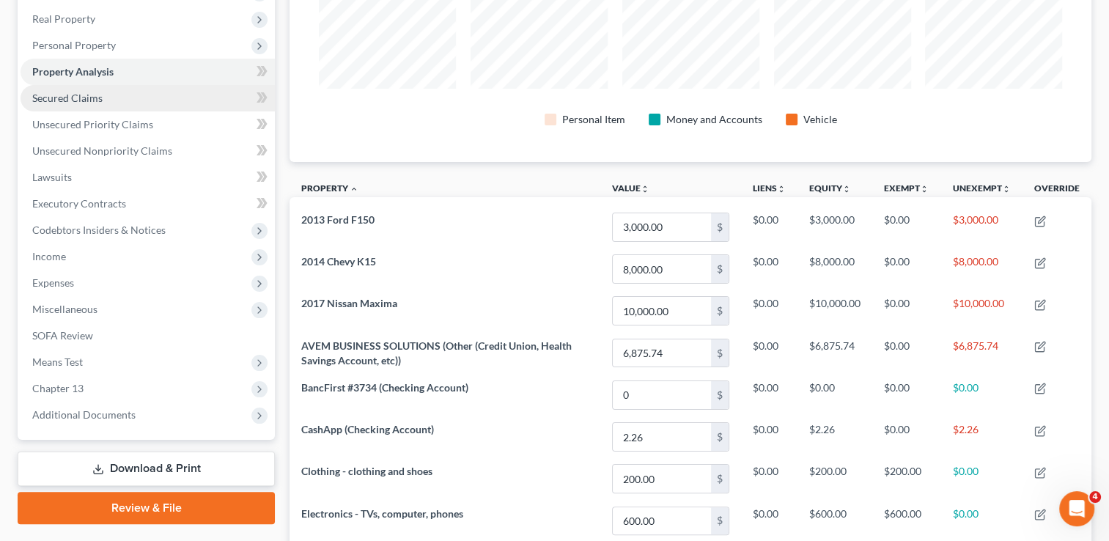
click at [122, 107] on link "Secured Claims" at bounding box center [148, 98] width 254 height 26
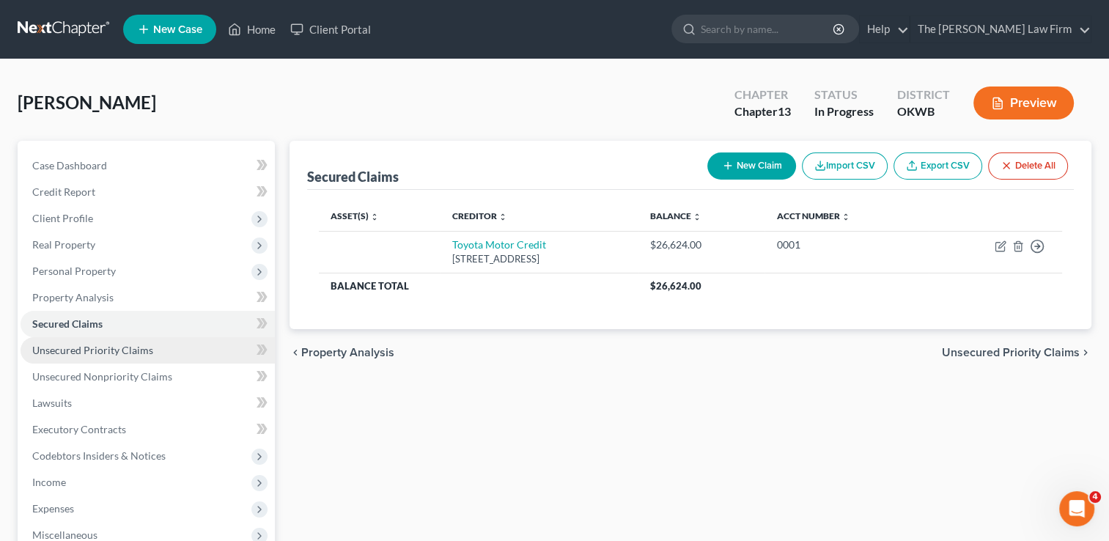
click at [143, 347] on span "Unsecured Priority Claims" at bounding box center [92, 350] width 121 height 12
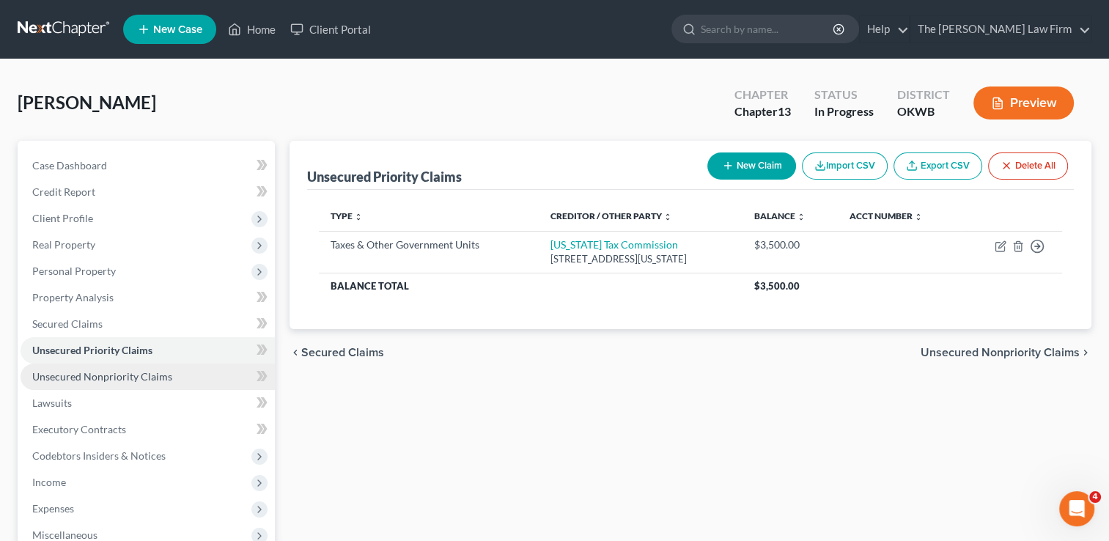
click at [177, 374] on link "Unsecured Nonpriority Claims" at bounding box center [148, 377] width 254 height 26
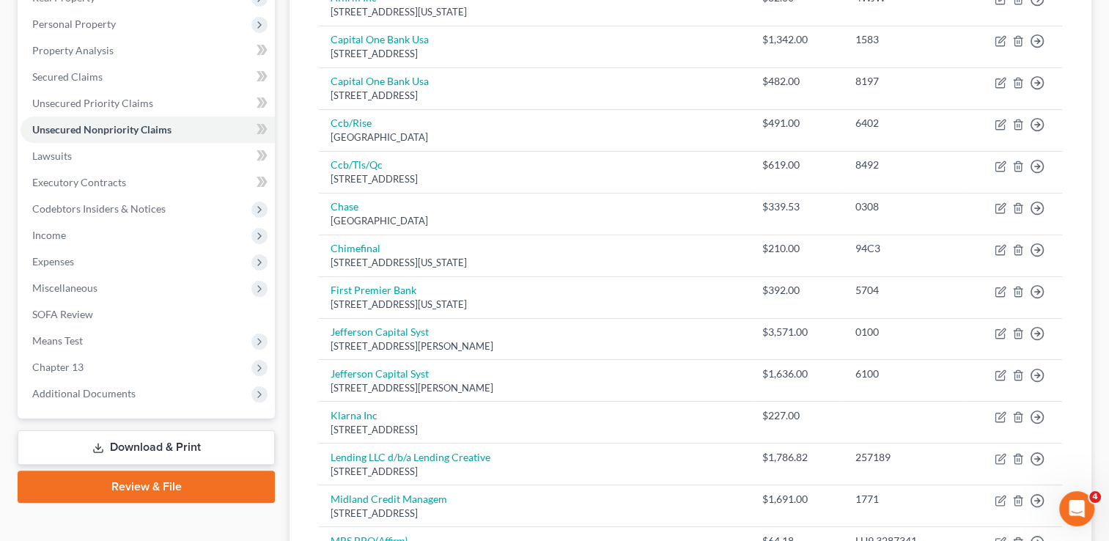
scroll to position [240, 0]
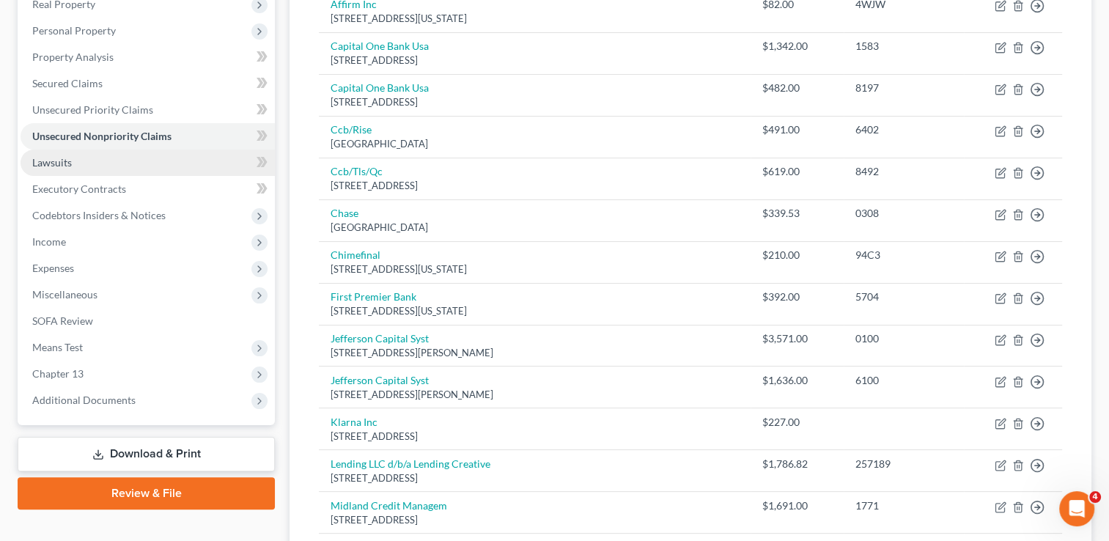
click at [108, 157] on link "Lawsuits" at bounding box center [148, 163] width 254 height 26
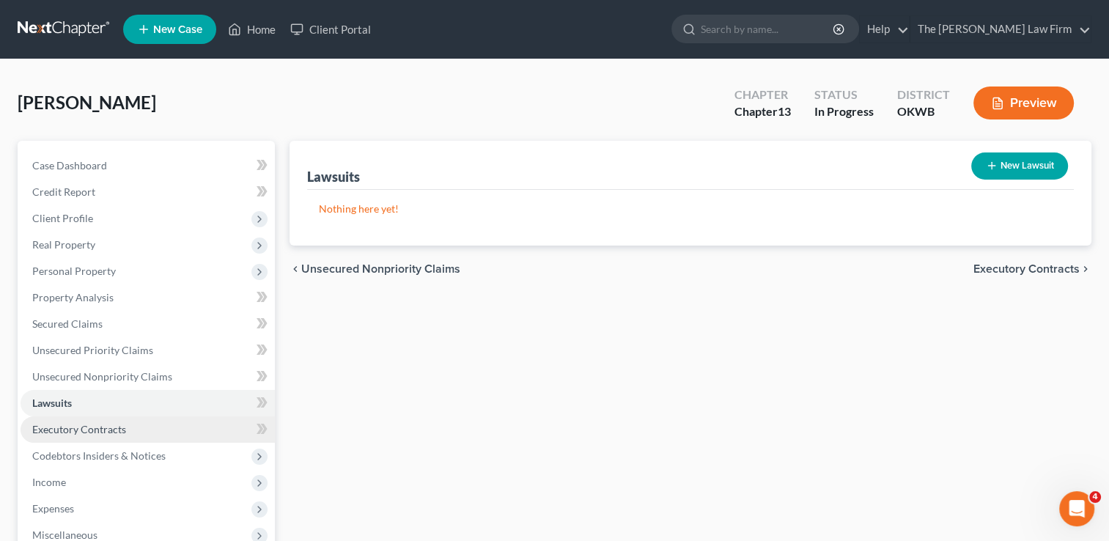
click at [135, 427] on link "Executory Contracts" at bounding box center [148, 429] width 254 height 26
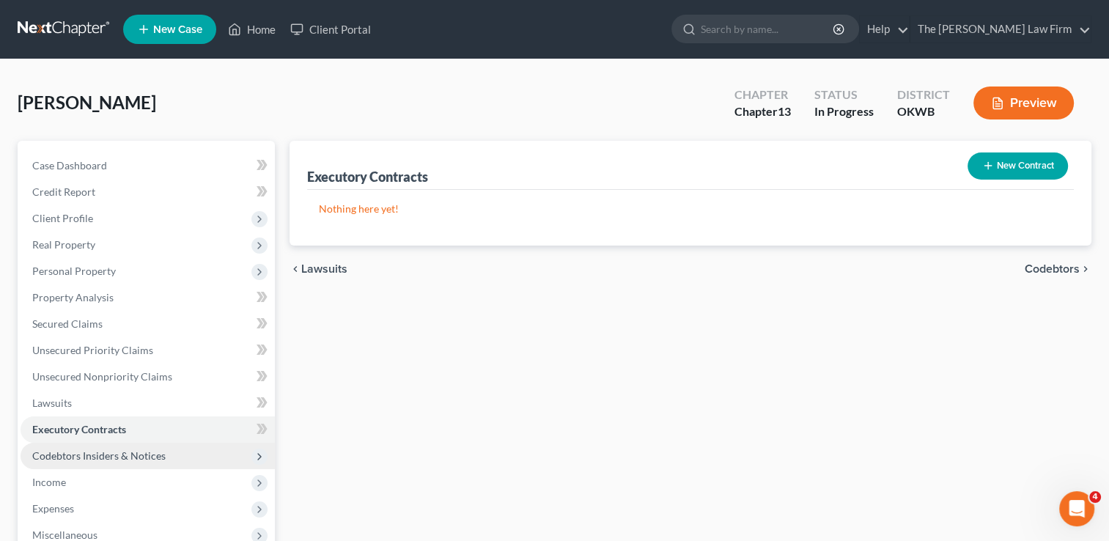
click at [147, 452] on span "Codebtors Insiders & Notices" at bounding box center [98, 455] width 133 height 12
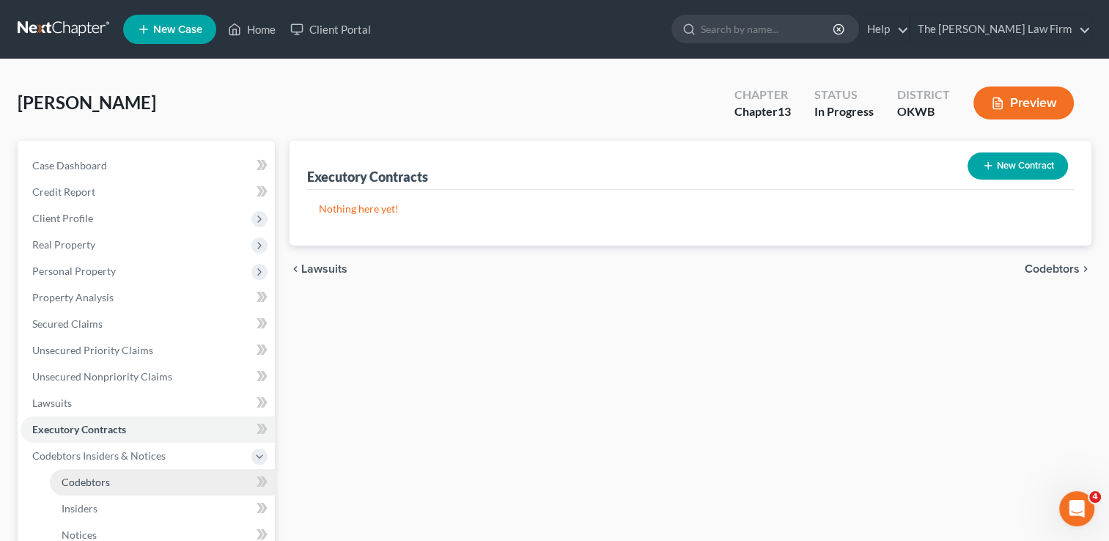
click at [89, 480] on span "Codebtors" at bounding box center [86, 482] width 48 height 12
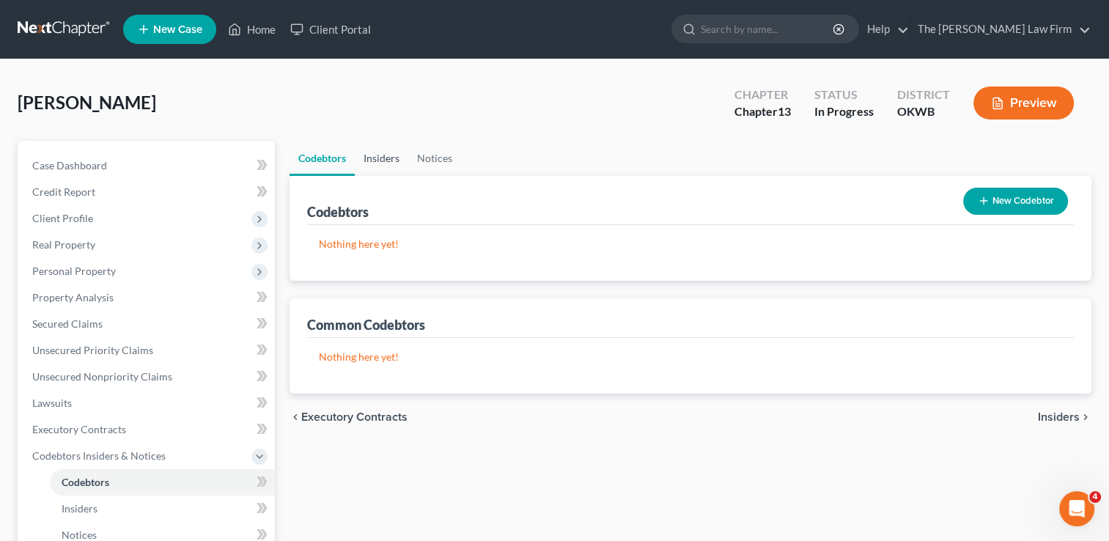
click at [386, 158] on link "Insiders" at bounding box center [382, 158] width 54 height 35
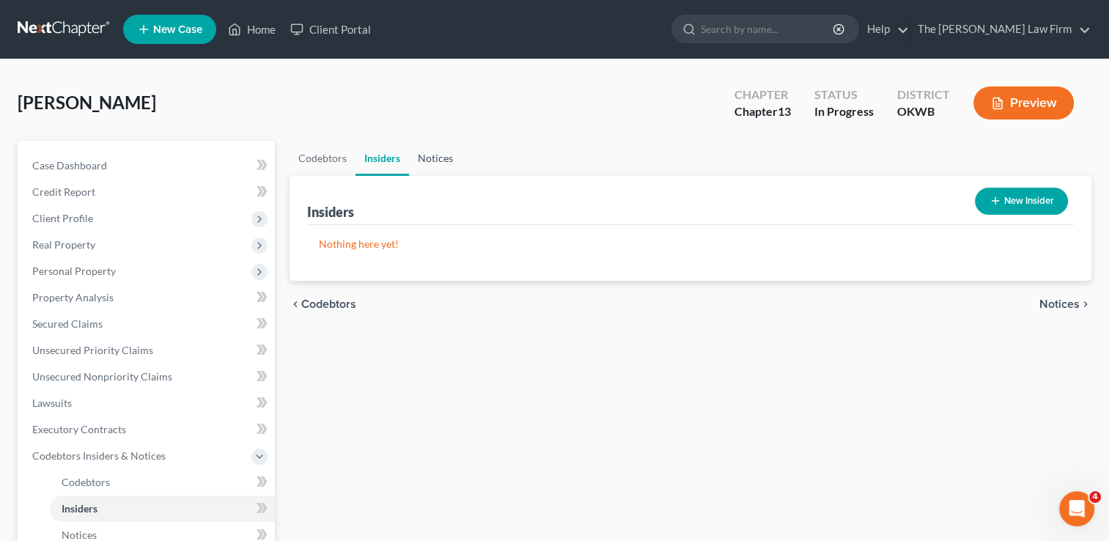
click at [435, 155] on link "Notices" at bounding box center [435, 158] width 53 height 35
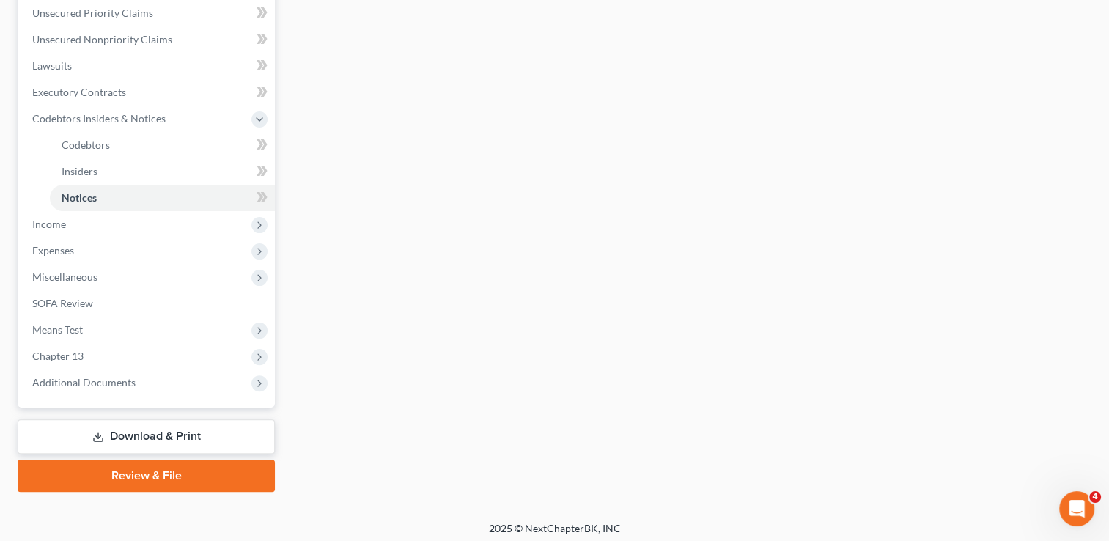
scroll to position [342, 0]
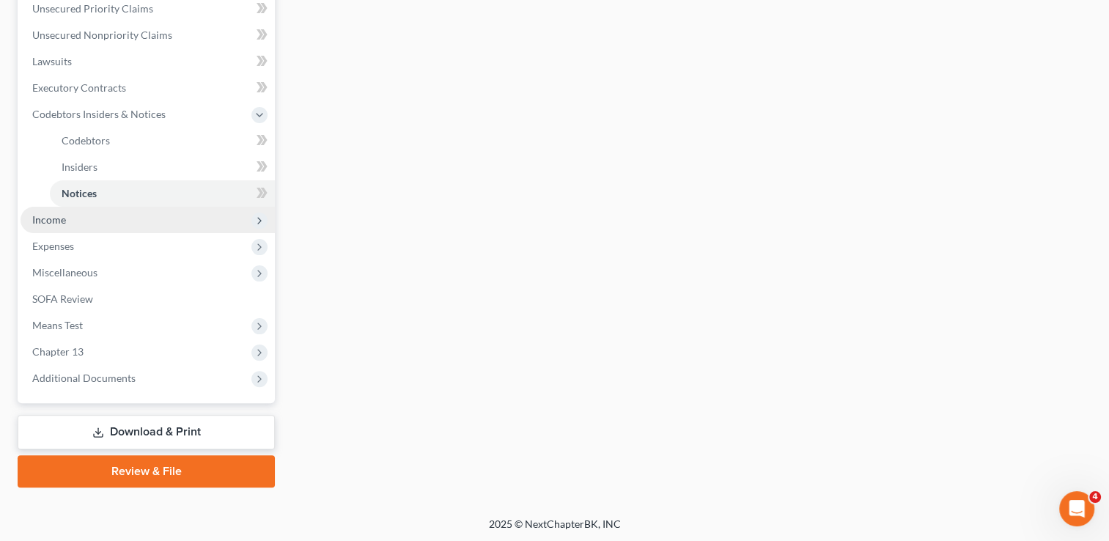
click at [74, 221] on span "Income" at bounding box center [148, 220] width 254 height 26
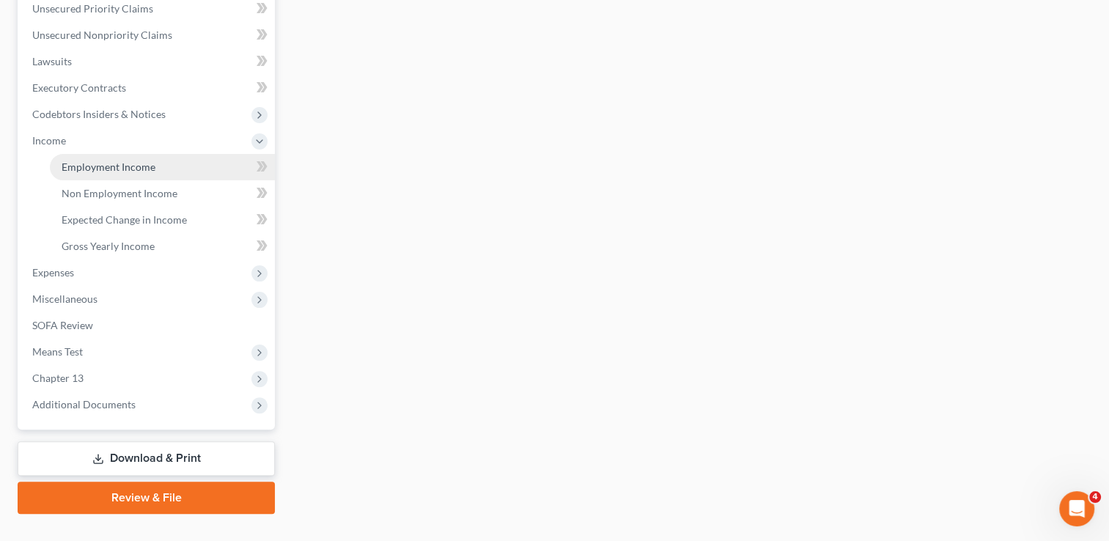
click at [160, 163] on link "Employment Income" at bounding box center [162, 167] width 225 height 26
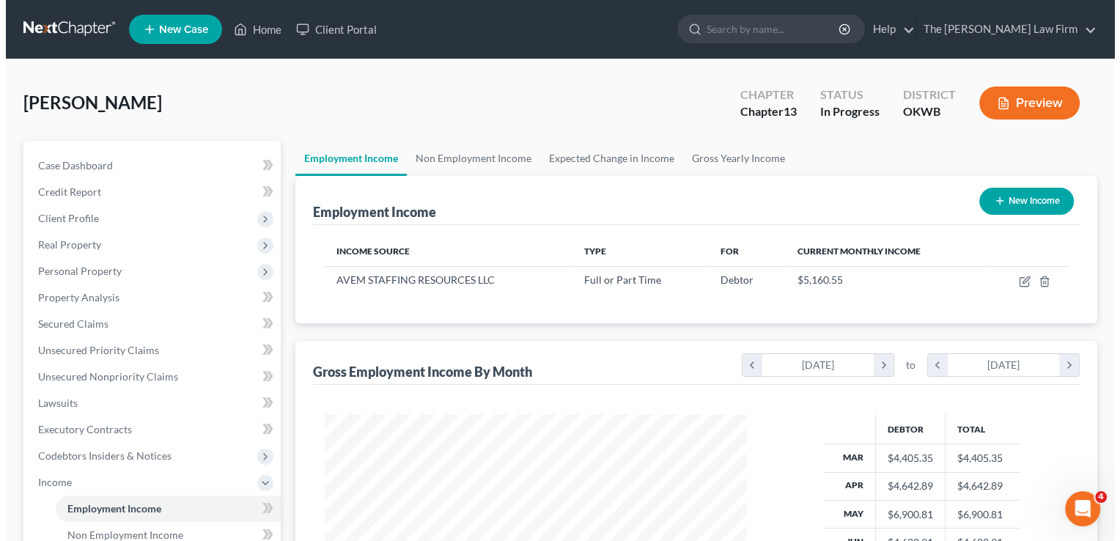
scroll to position [261, 451]
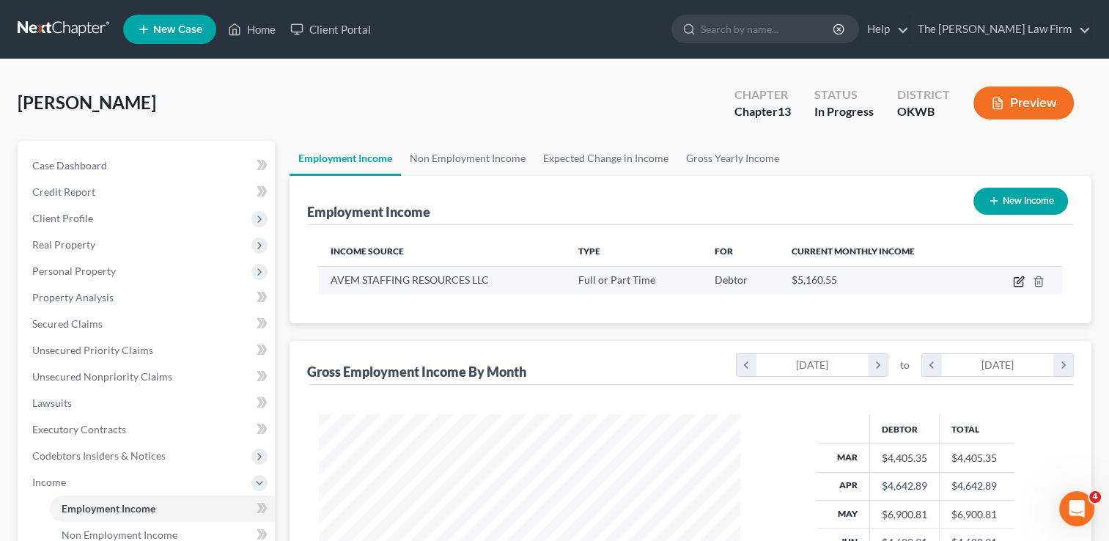
click at [1020, 282] on icon "button" at bounding box center [1019, 282] width 12 height 12
select select "0"
select select "37"
select select "2"
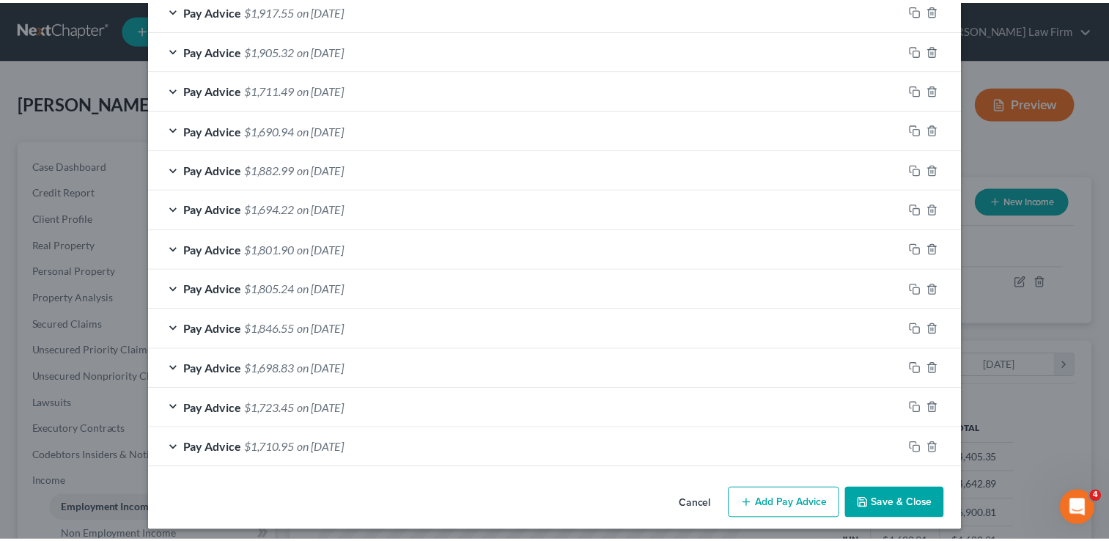
scroll to position [579, 0]
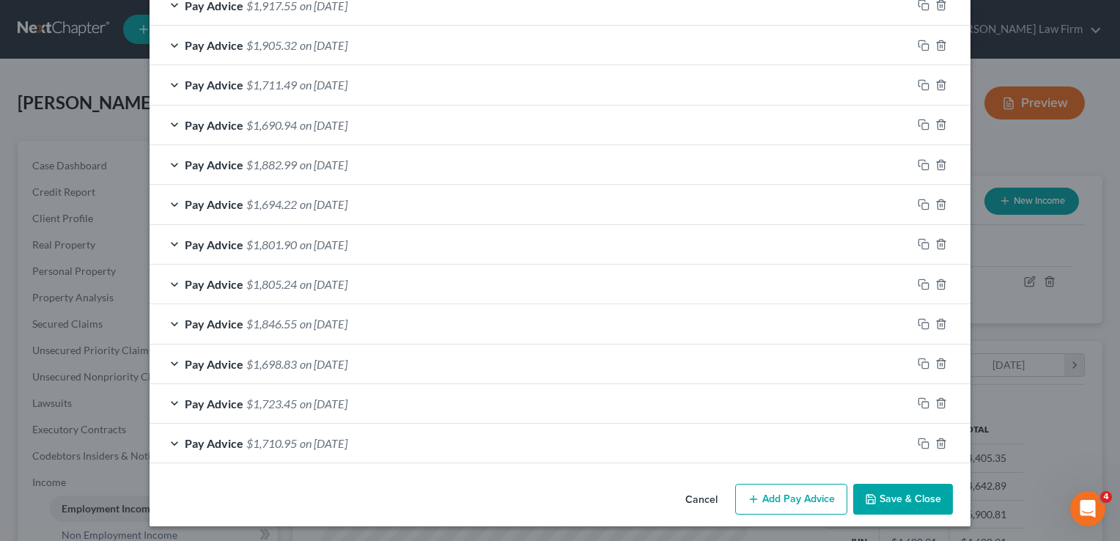
click at [699, 493] on button "Cancel" at bounding box center [702, 499] width 56 height 29
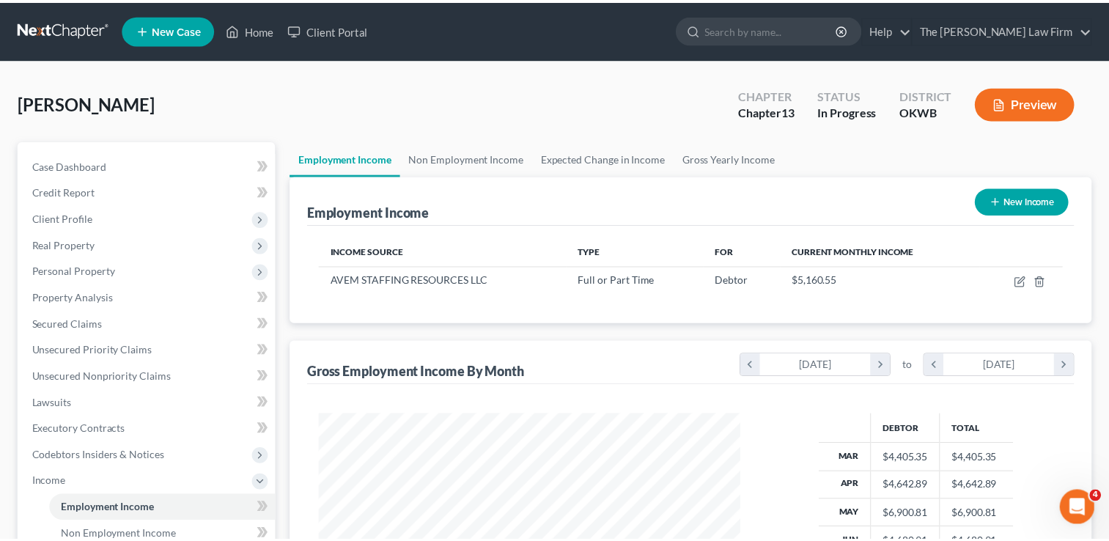
scroll to position [732733, 732544]
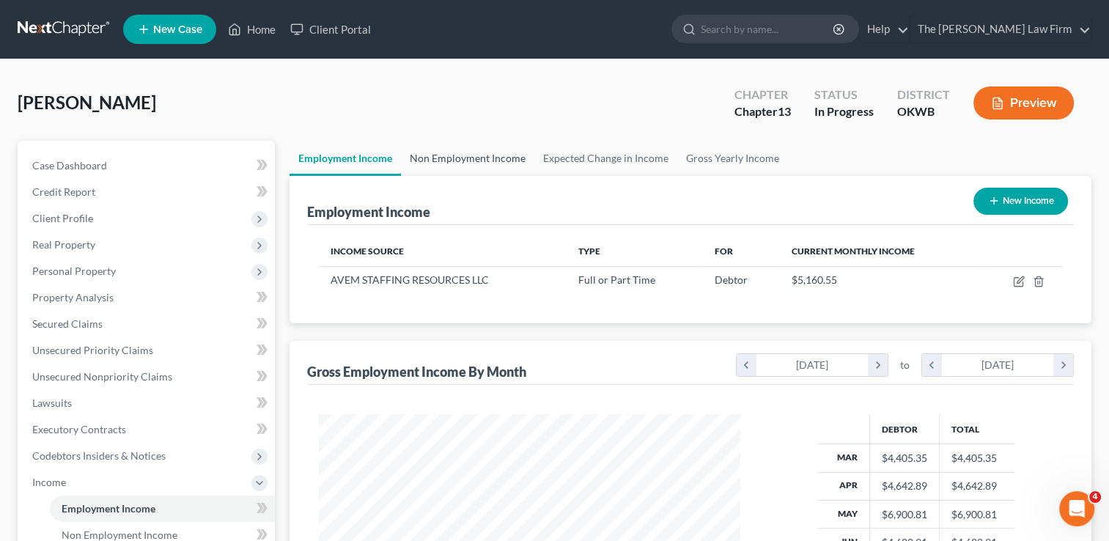
click at [468, 158] on link "Non Employment Income" at bounding box center [467, 158] width 133 height 35
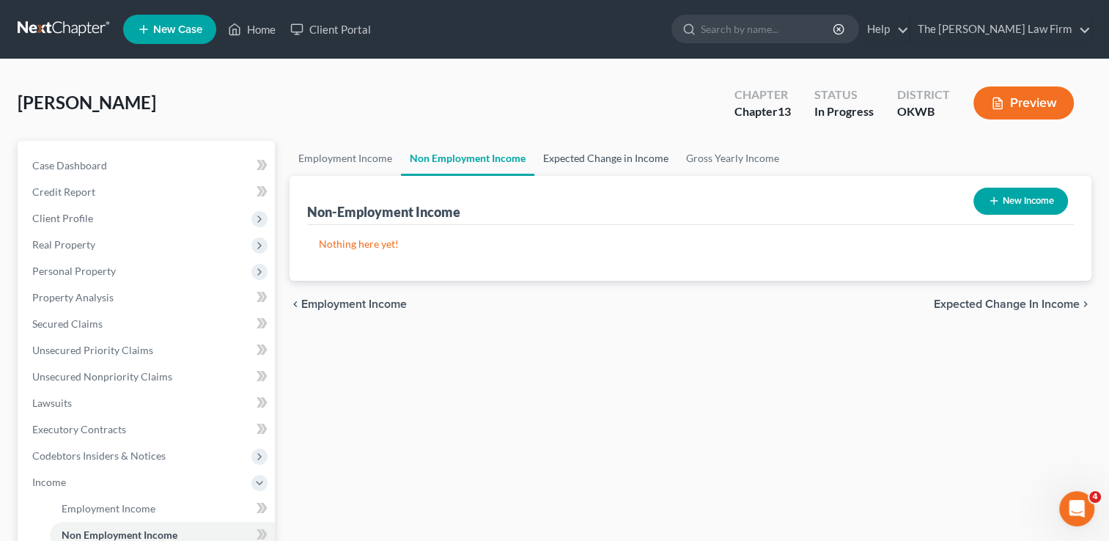
click at [610, 152] on link "Expected Change in Income" at bounding box center [605, 158] width 143 height 35
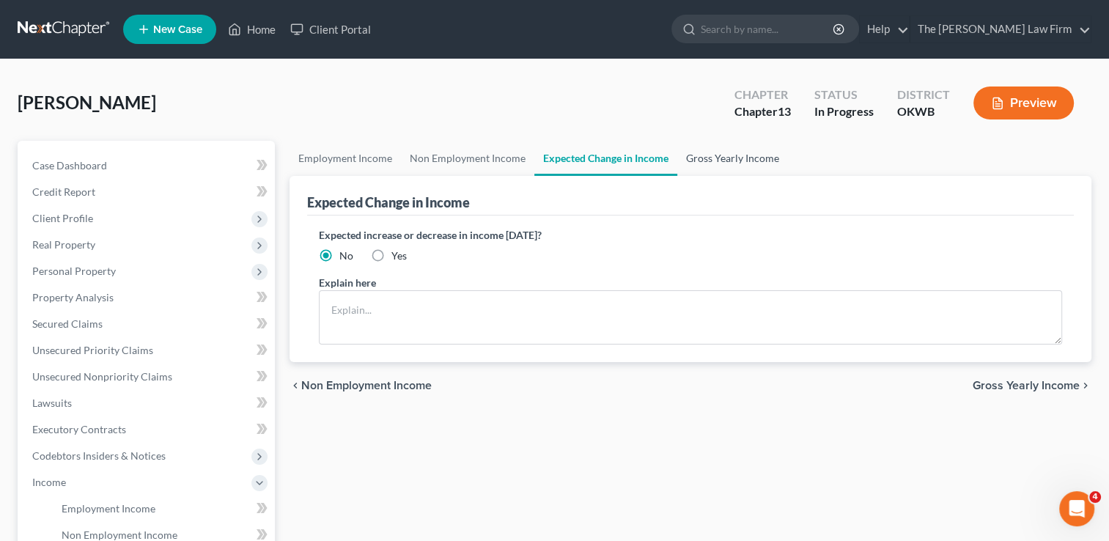
click at [729, 161] on link "Gross Yearly Income" at bounding box center [732, 158] width 111 height 35
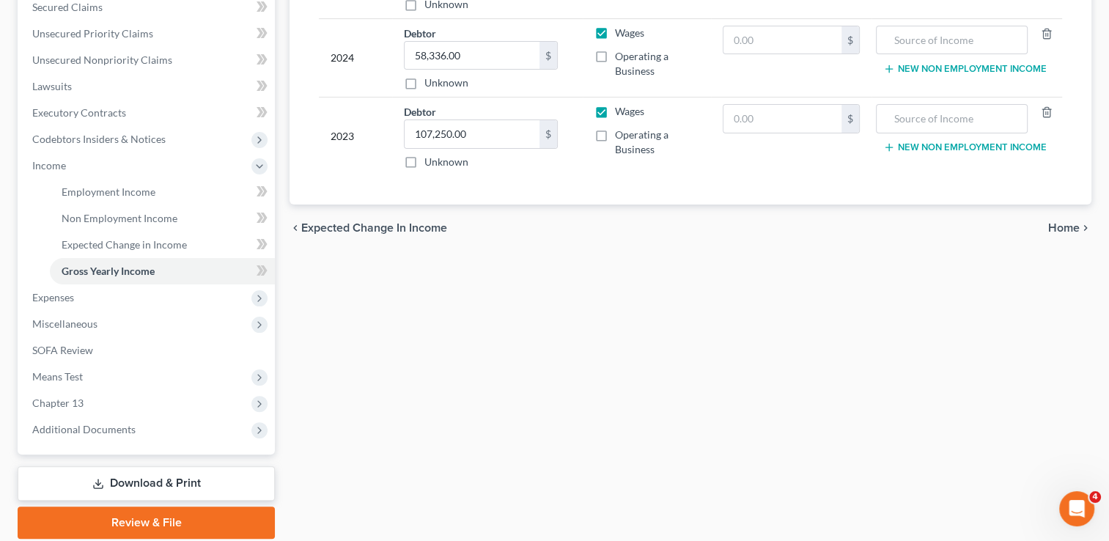
scroll to position [317, 0]
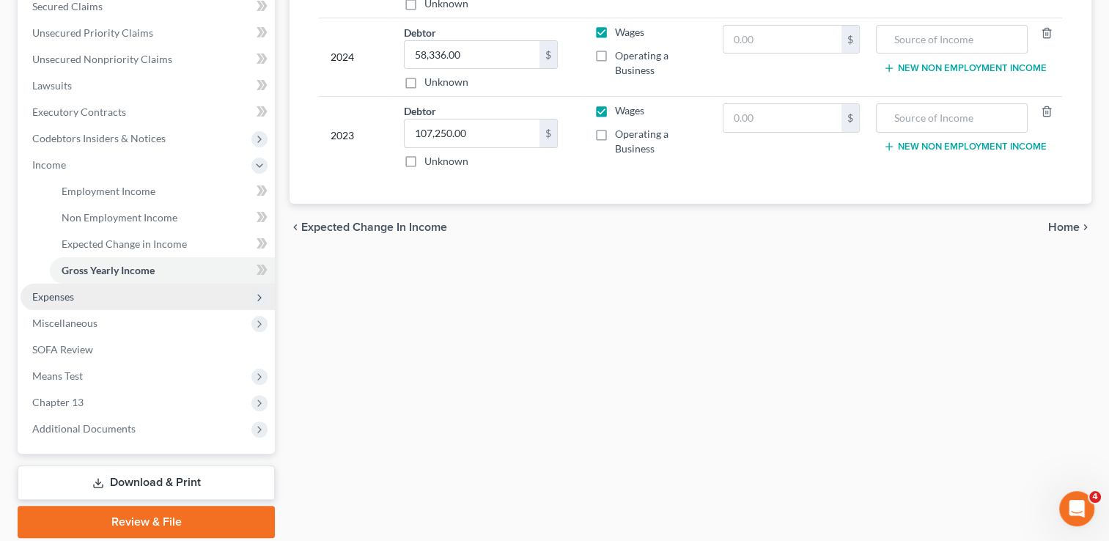
click at [89, 298] on span "Expenses" at bounding box center [148, 297] width 254 height 26
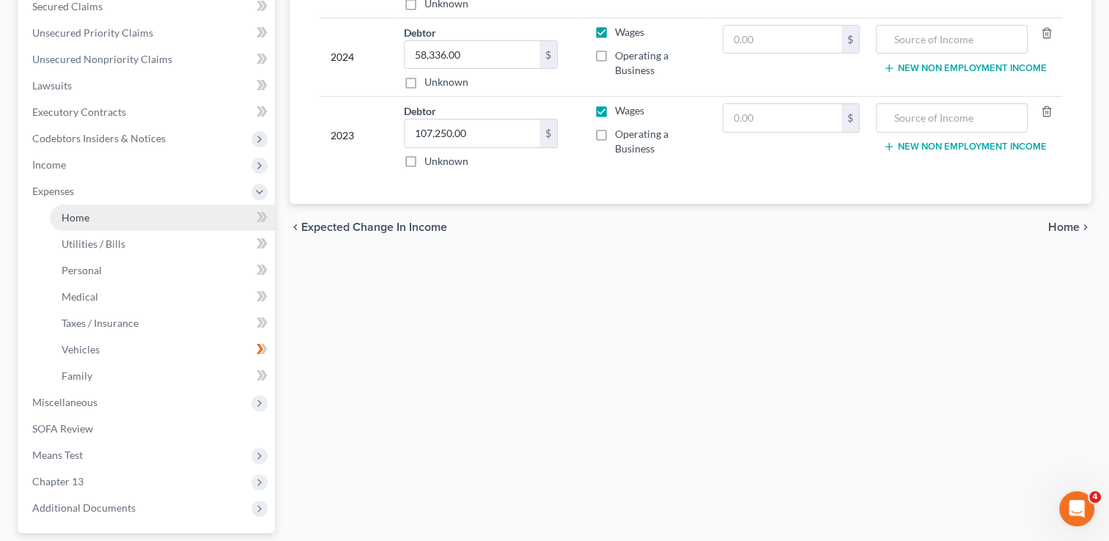
click at [149, 215] on link "Home" at bounding box center [162, 218] width 225 height 26
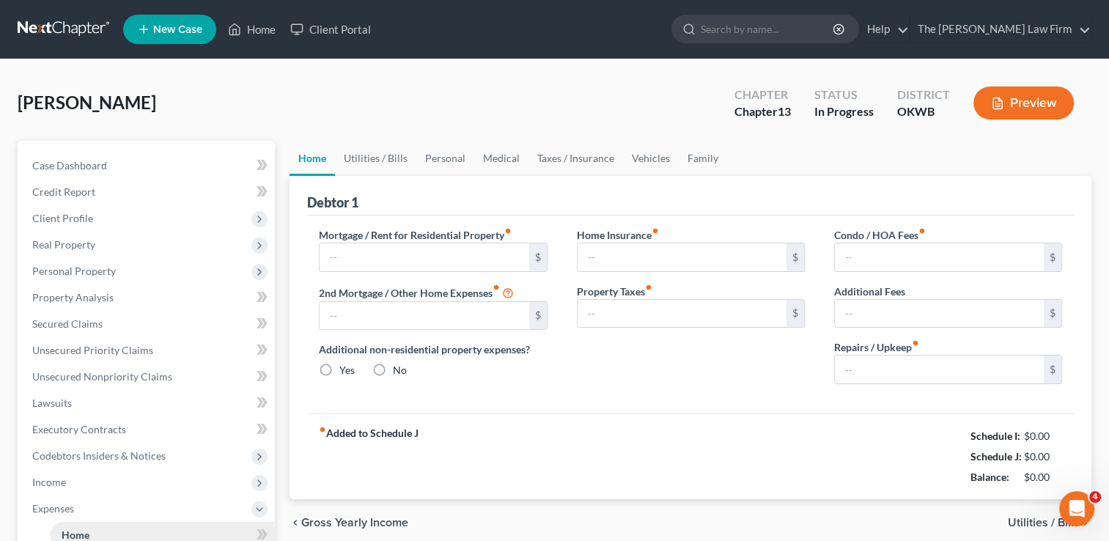
type input "700.00"
type input "0.00"
radio input "true"
type input "0.00"
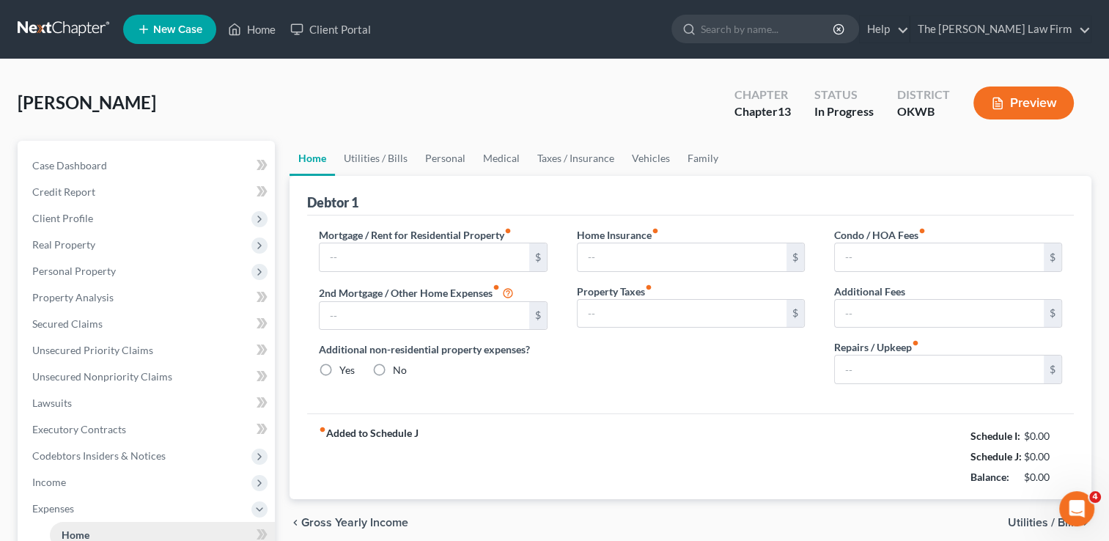
type input "0.00"
type input "100.00"
click at [367, 155] on link "Utilities / Bills" at bounding box center [375, 158] width 81 height 35
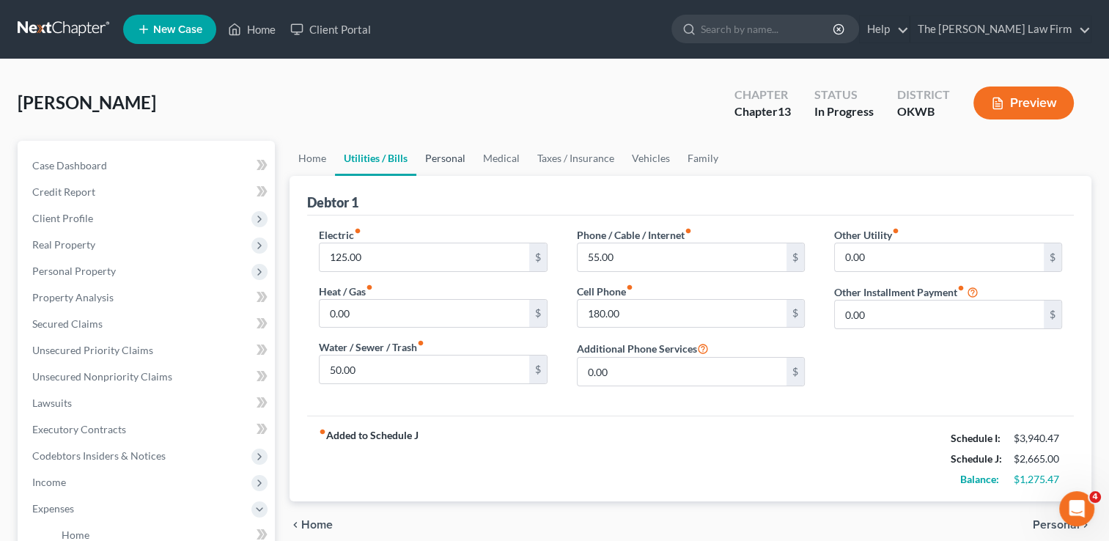
click at [446, 164] on link "Personal" at bounding box center [445, 158] width 58 height 35
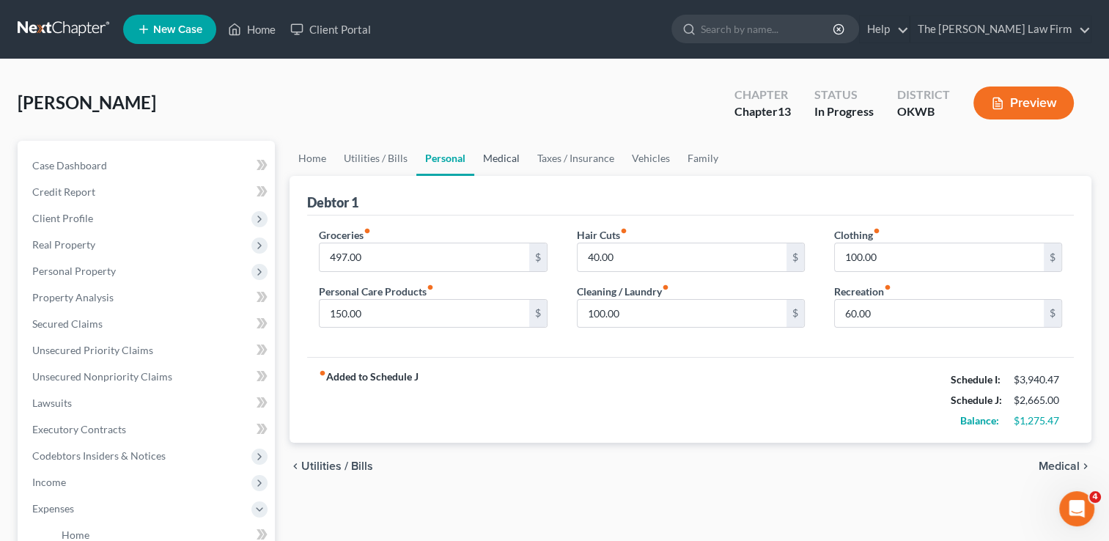
click at [505, 160] on link "Medical" at bounding box center [501, 158] width 54 height 35
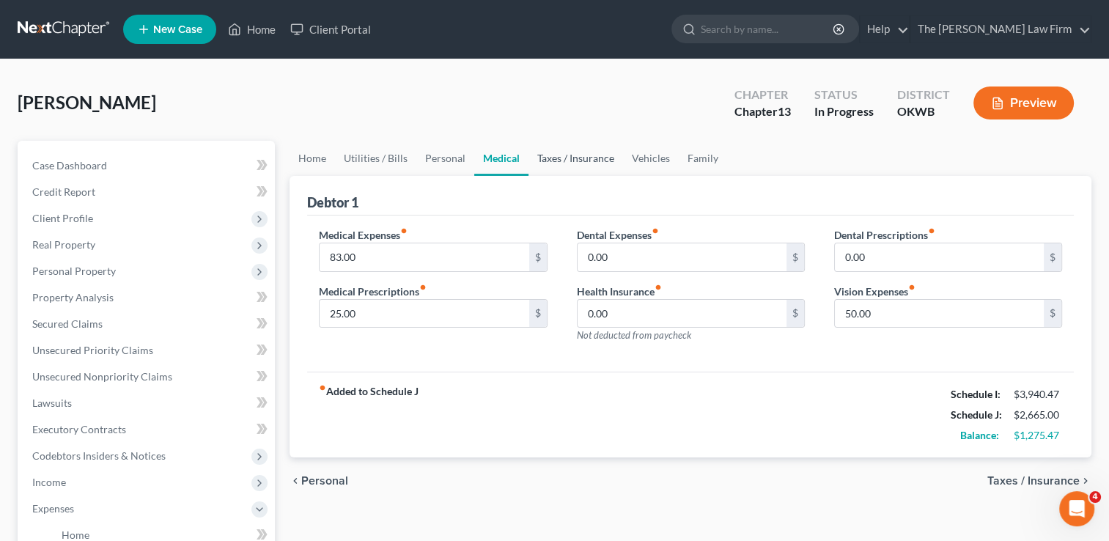
click at [593, 155] on link "Taxes / Insurance" at bounding box center [575, 158] width 95 height 35
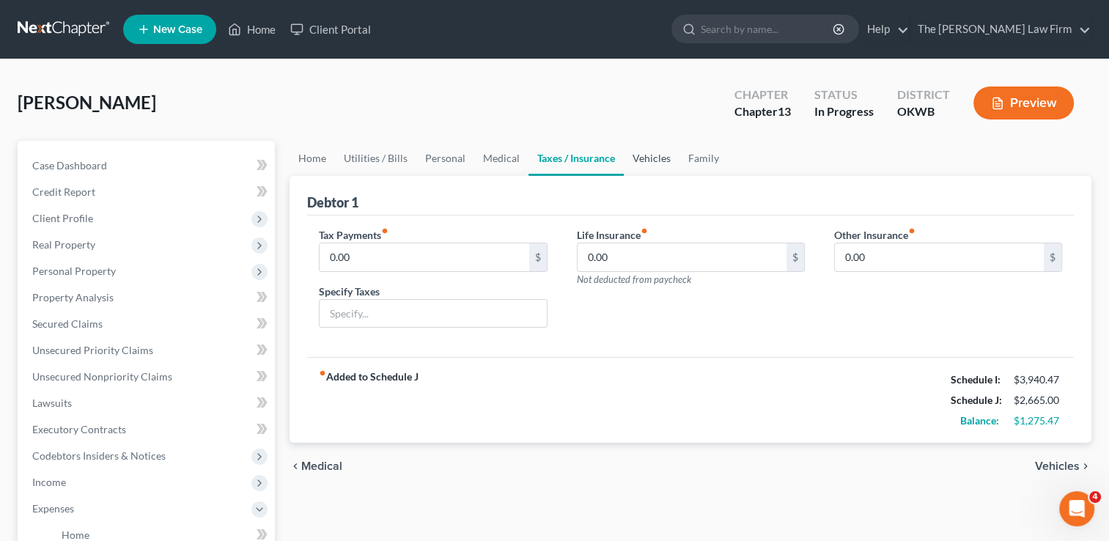
click at [653, 158] on link "Vehicles" at bounding box center [652, 158] width 56 height 35
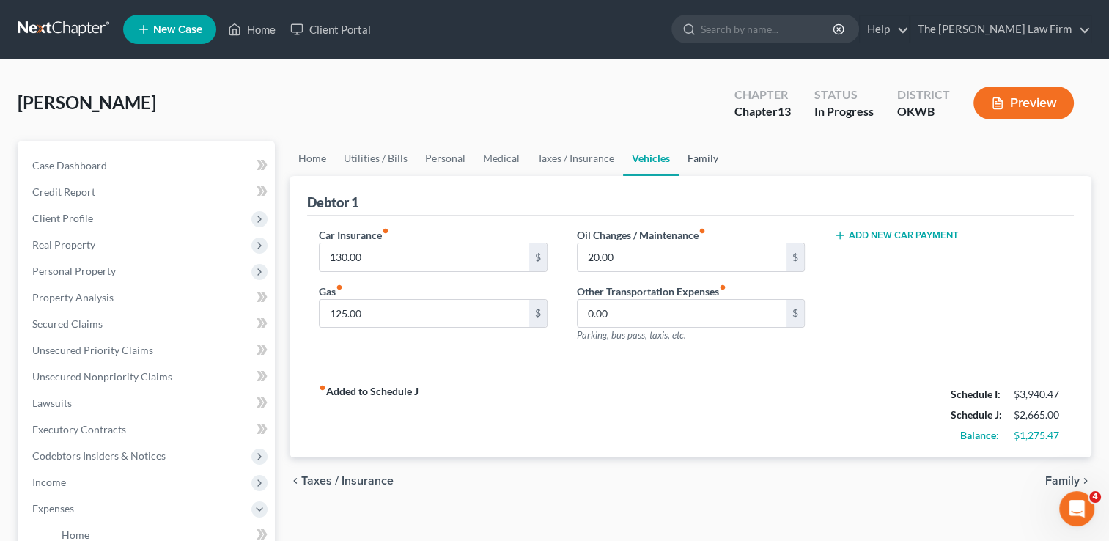
click at [704, 161] on link "Family" at bounding box center [703, 158] width 48 height 35
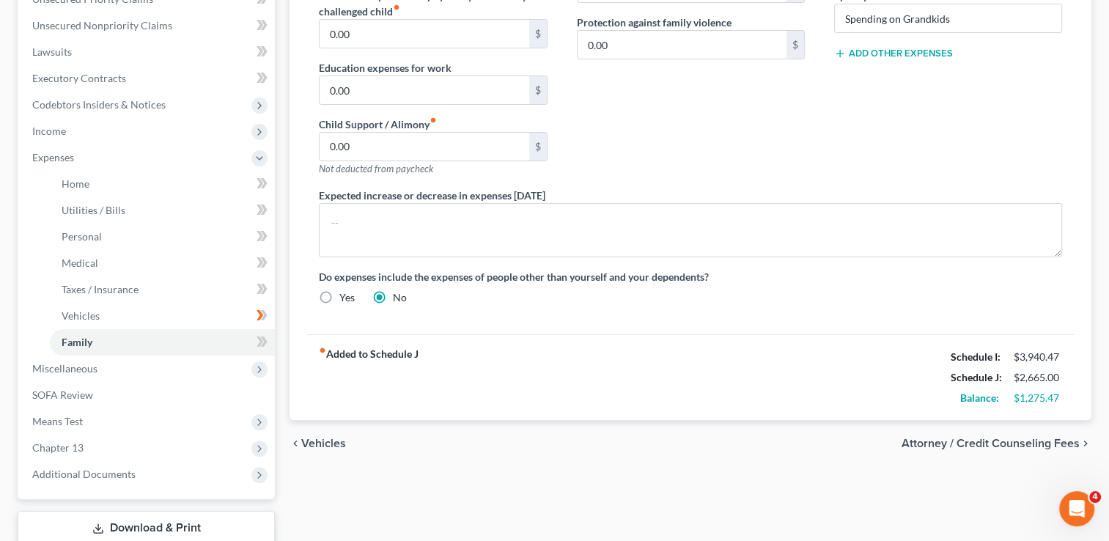
scroll to position [355, 0]
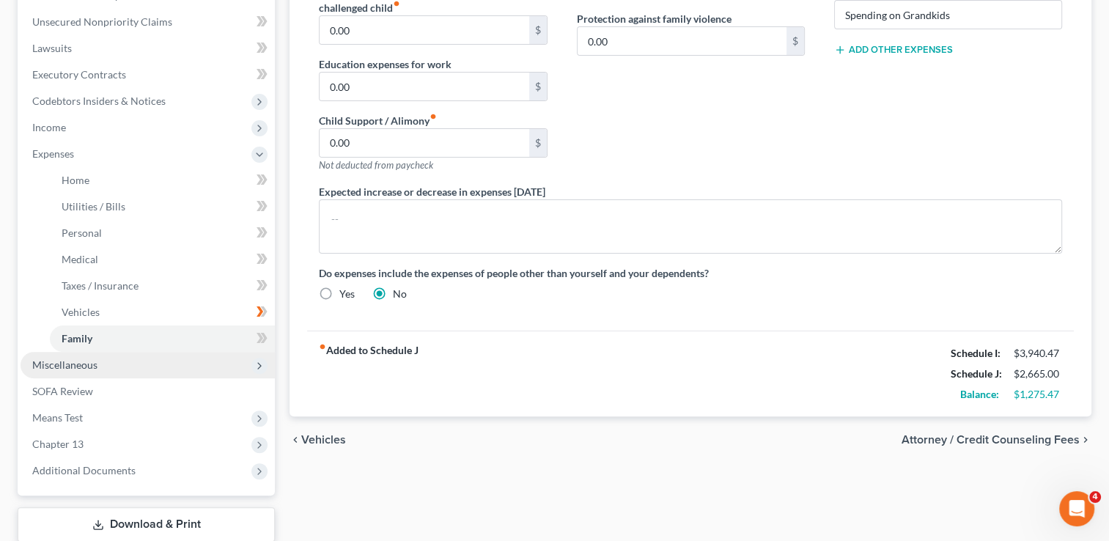
click at [119, 369] on span "Miscellaneous" at bounding box center [148, 365] width 254 height 26
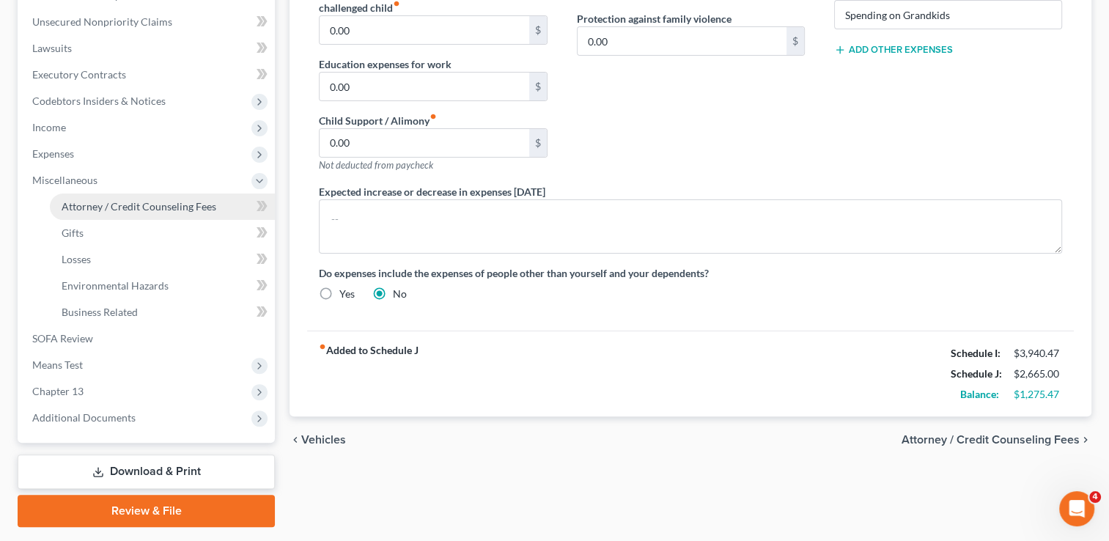
click at [155, 206] on span "Attorney / Credit Counseling Fees" at bounding box center [139, 206] width 155 height 12
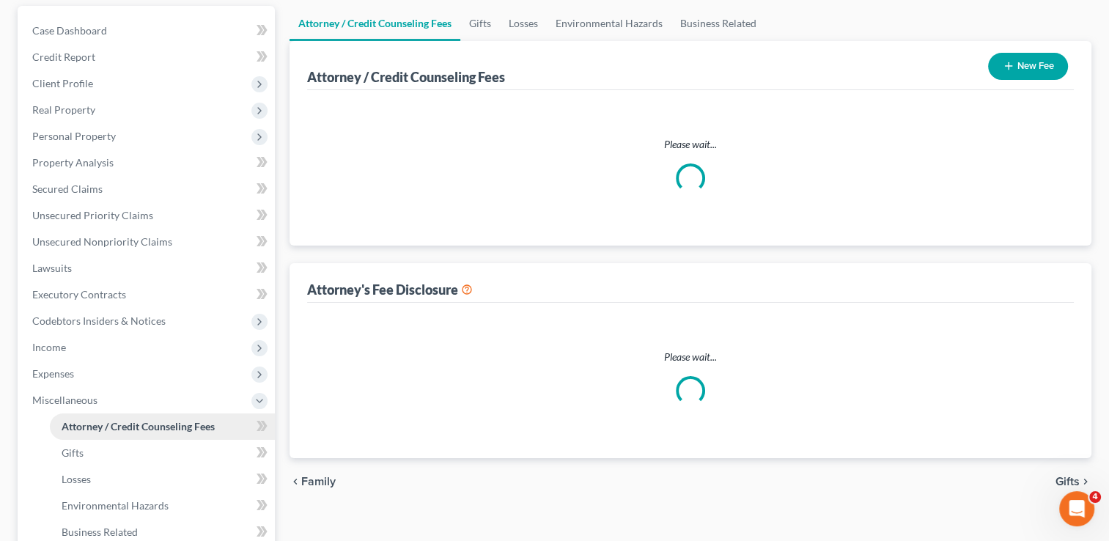
select select "0"
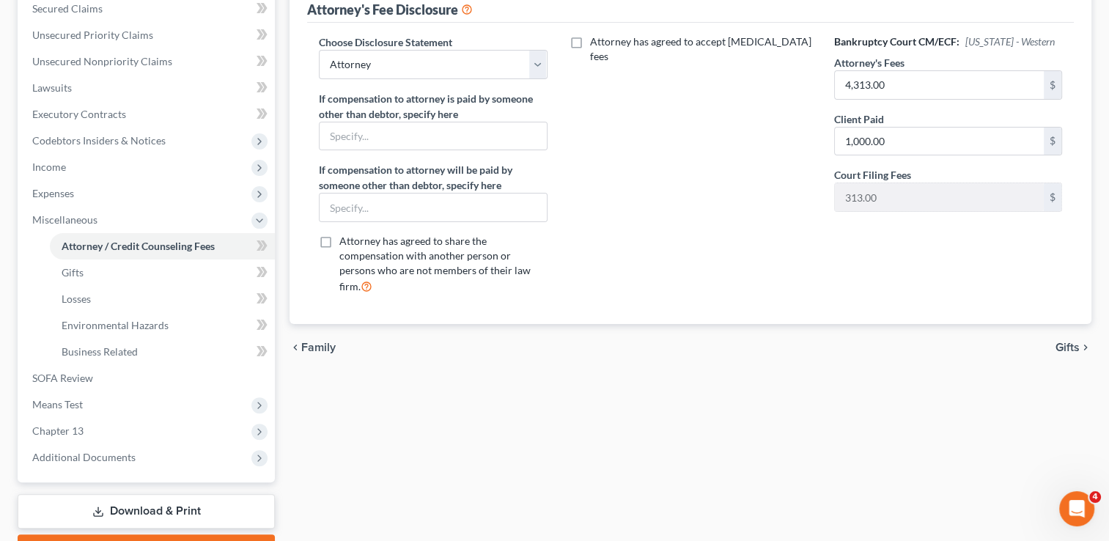
scroll to position [326, 0]
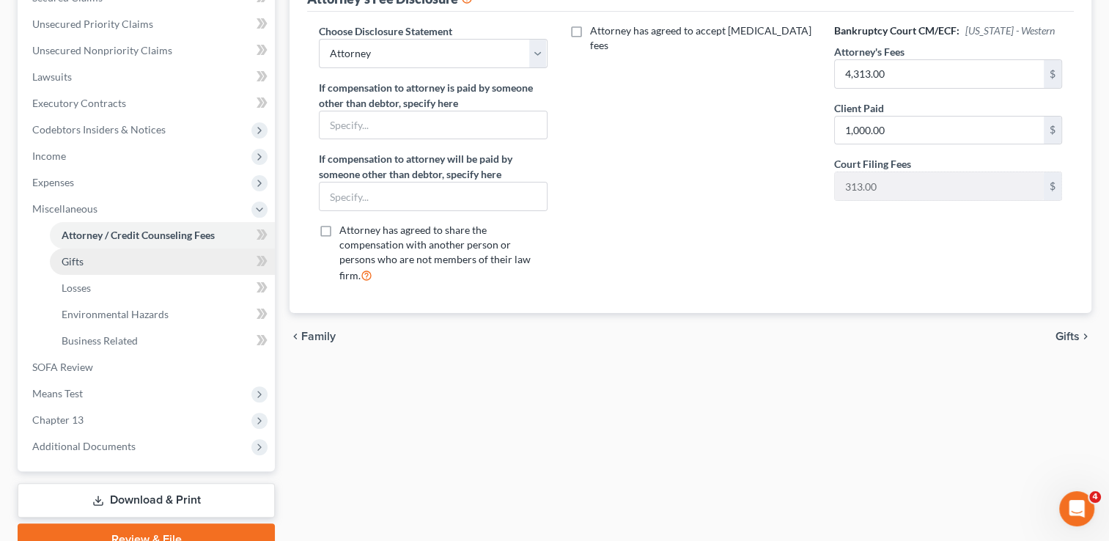
click at [94, 257] on link "Gifts" at bounding box center [162, 261] width 225 height 26
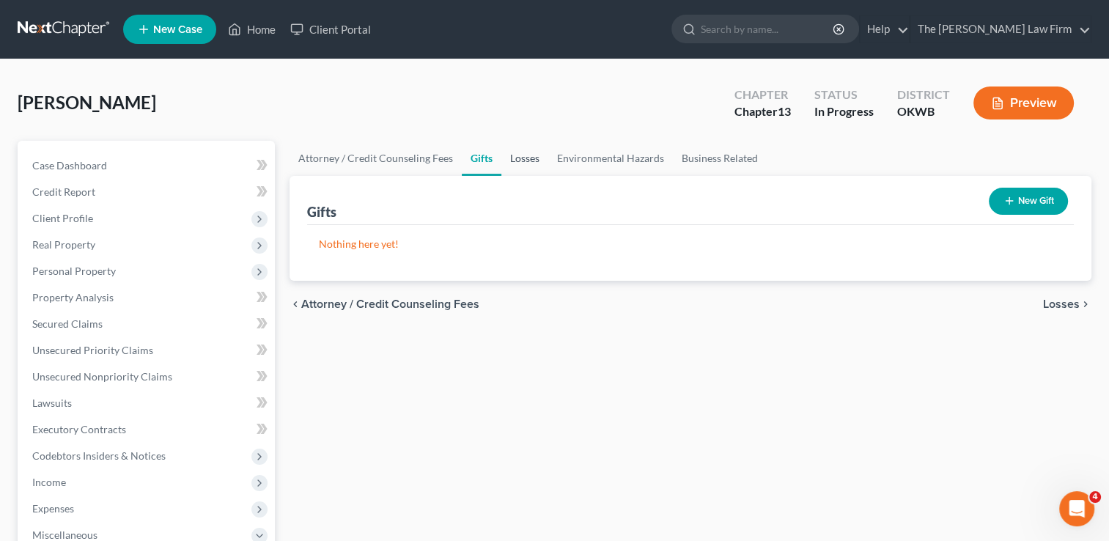
click at [523, 163] on link "Losses" at bounding box center [524, 158] width 47 height 35
click at [631, 157] on link "Environmental Hazards" at bounding box center [610, 158] width 125 height 35
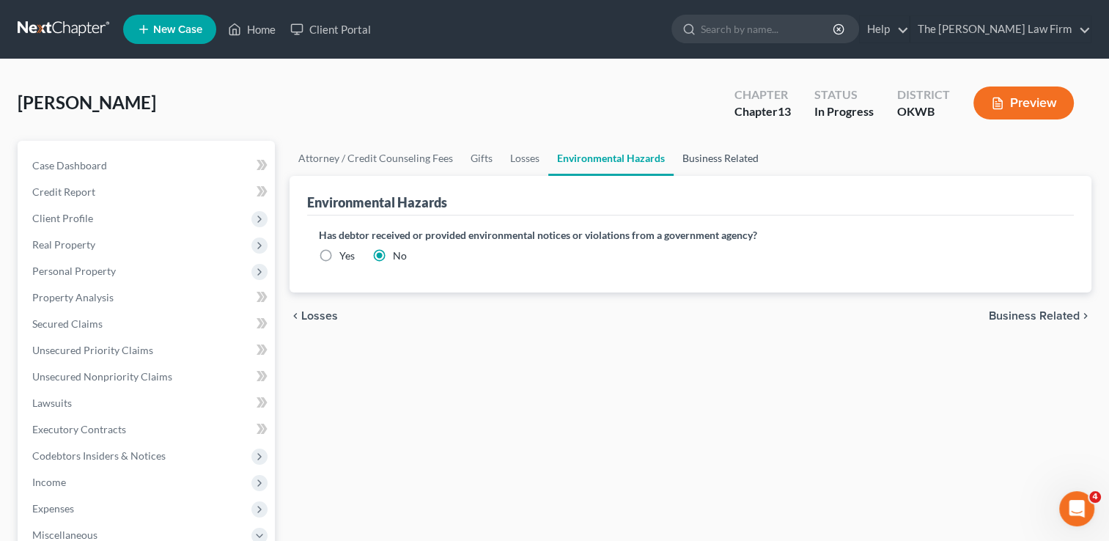
click at [704, 152] on link "Business Related" at bounding box center [721, 158] width 94 height 35
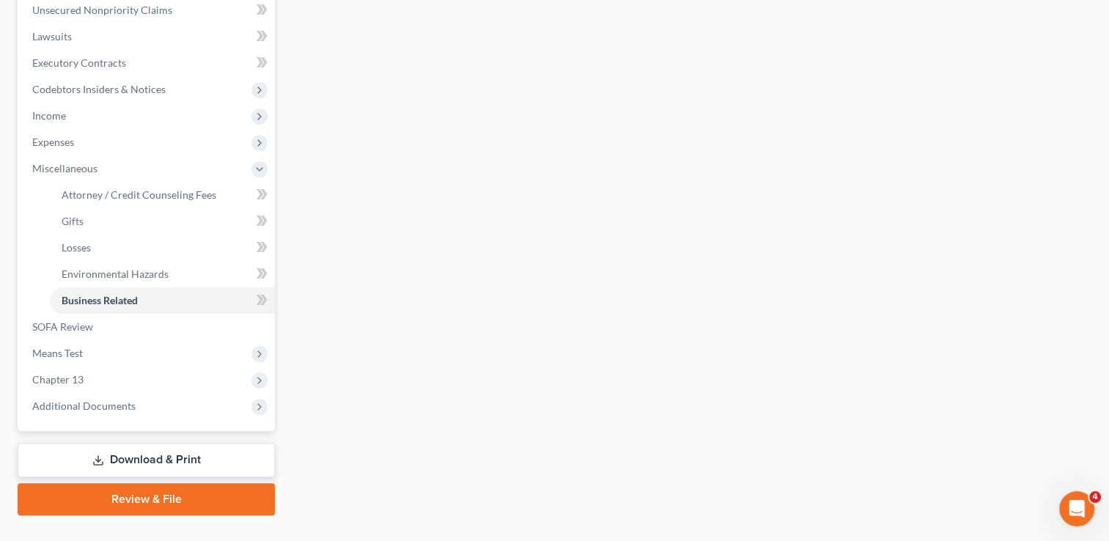
scroll to position [395, 0]
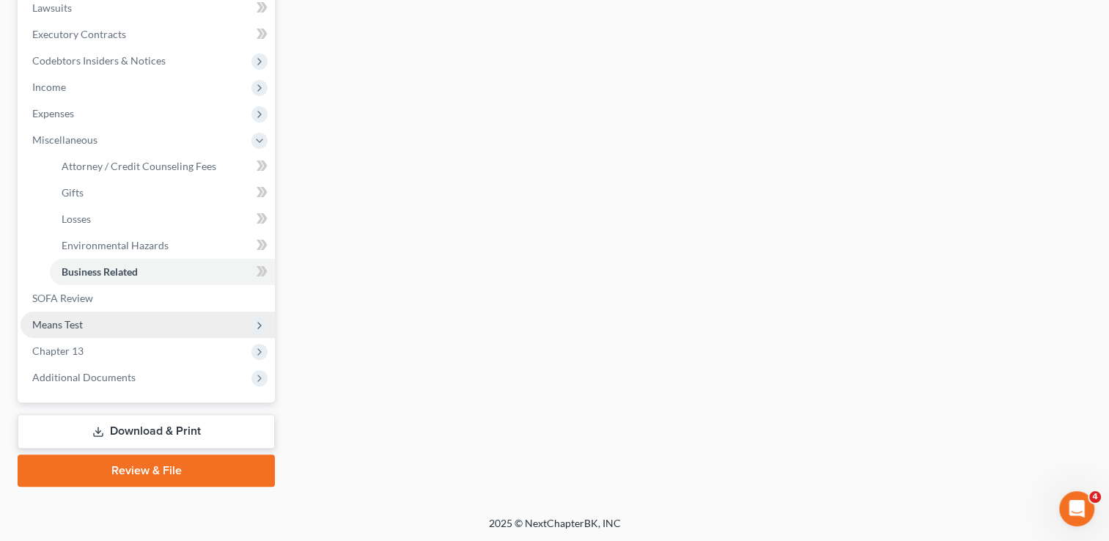
click at [92, 327] on span "Means Test" at bounding box center [148, 325] width 254 height 26
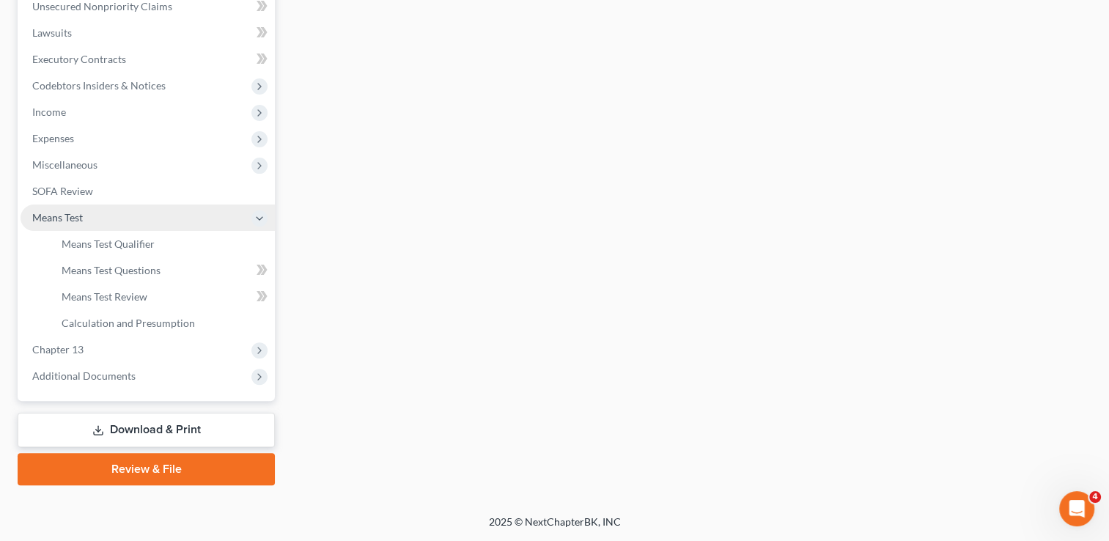
scroll to position [369, 0]
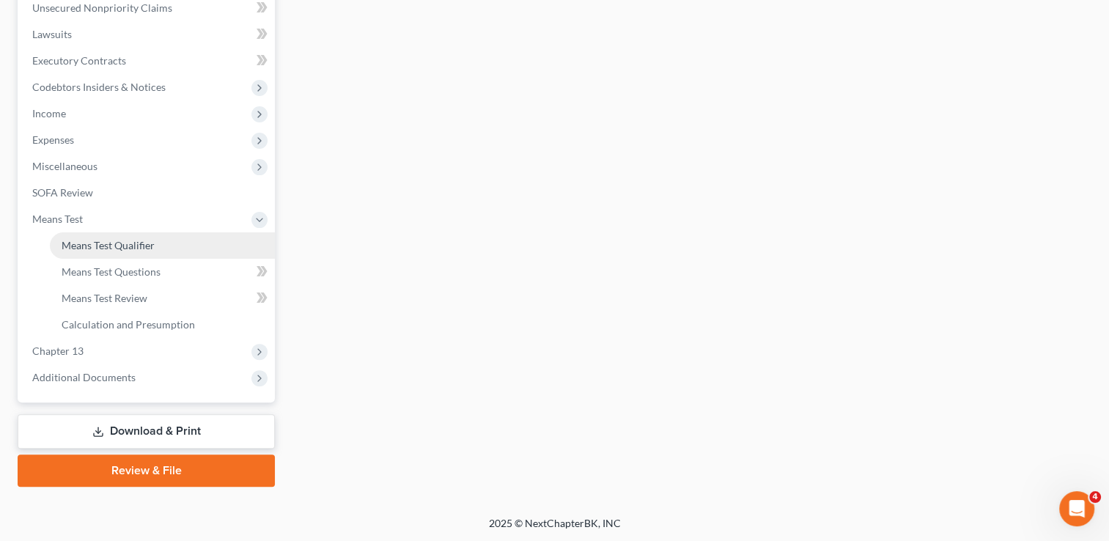
click at [158, 240] on link "Means Test Qualifier" at bounding box center [162, 245] width 225 height 26
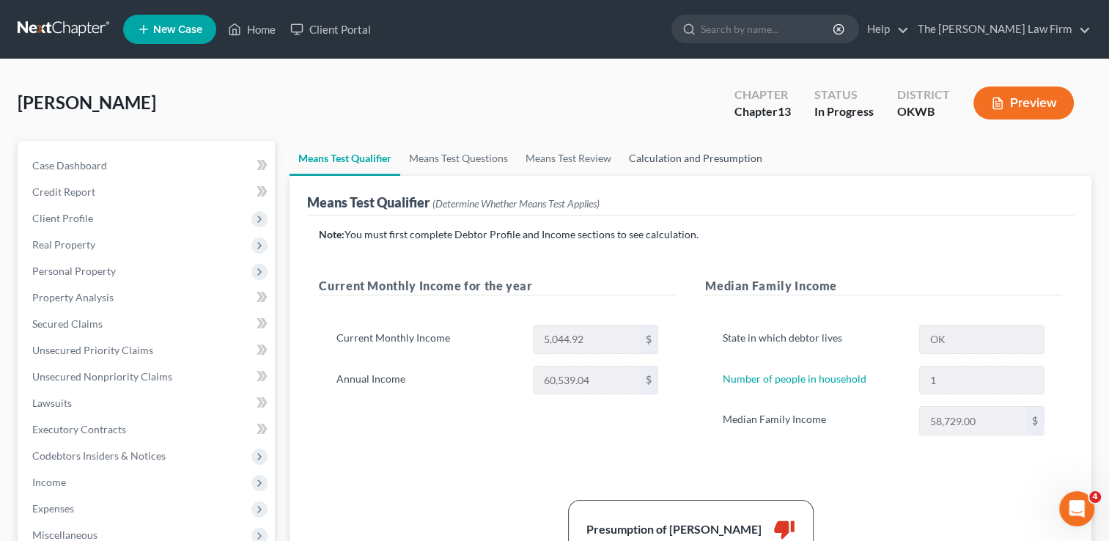
click at [685, 153] on link "Calculation and Presumption" at bounding box center [695, 158] width 151 height 35
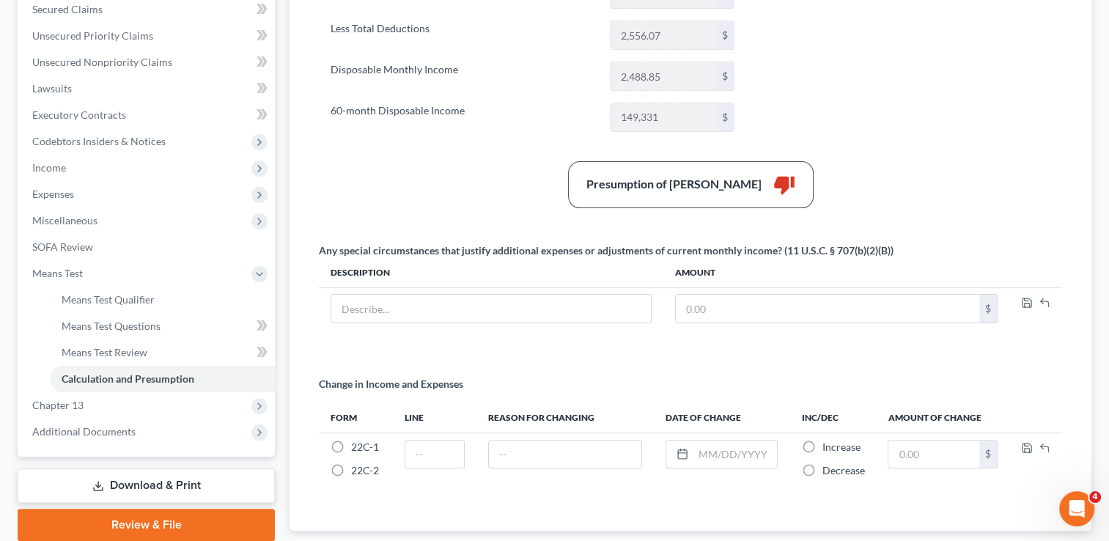
scroll to position [404, 0]
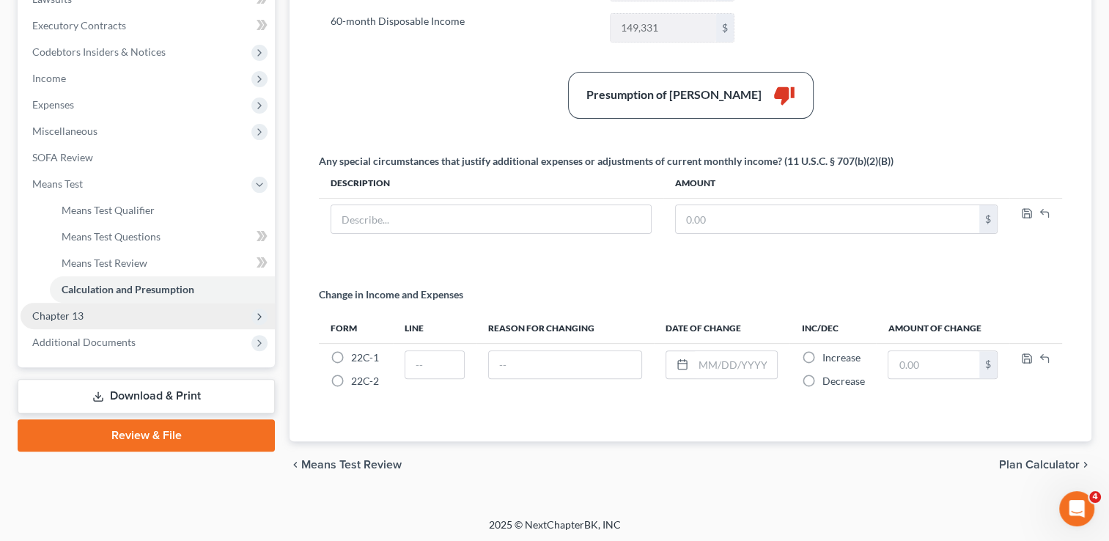
click at [103, 309] on span "Chapter 13" at bounding box center [148, 316] width 254 height 26
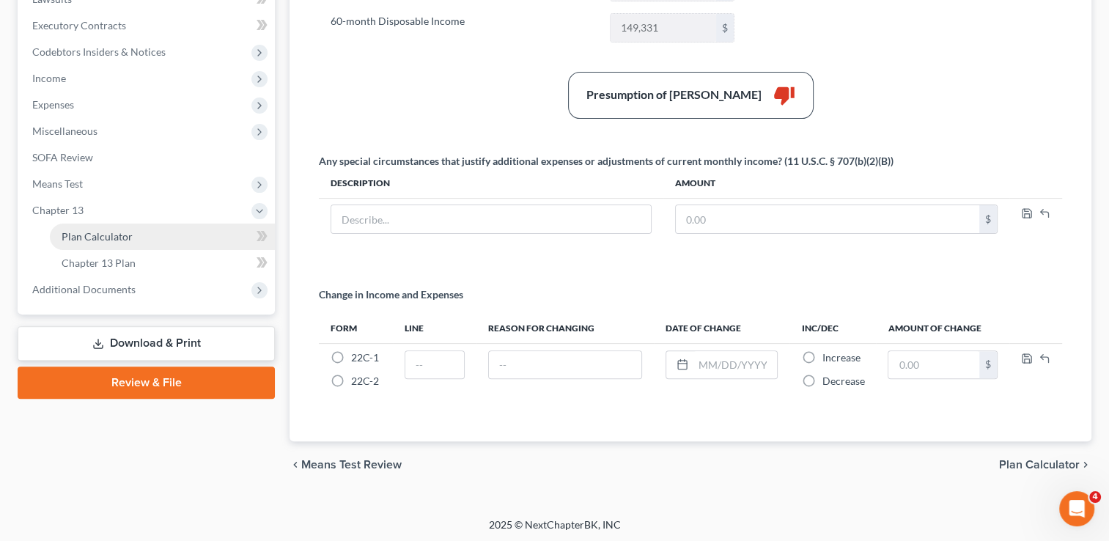
click at [165, 235] on link "Plan Calculator" at bounding box center [162, 237] width 225 height 26
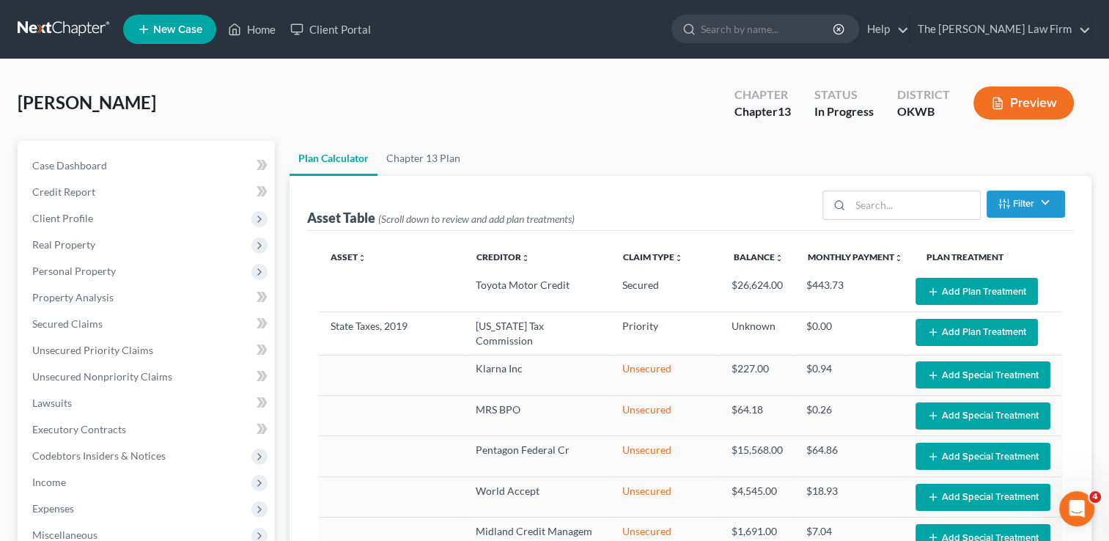
select select "59"
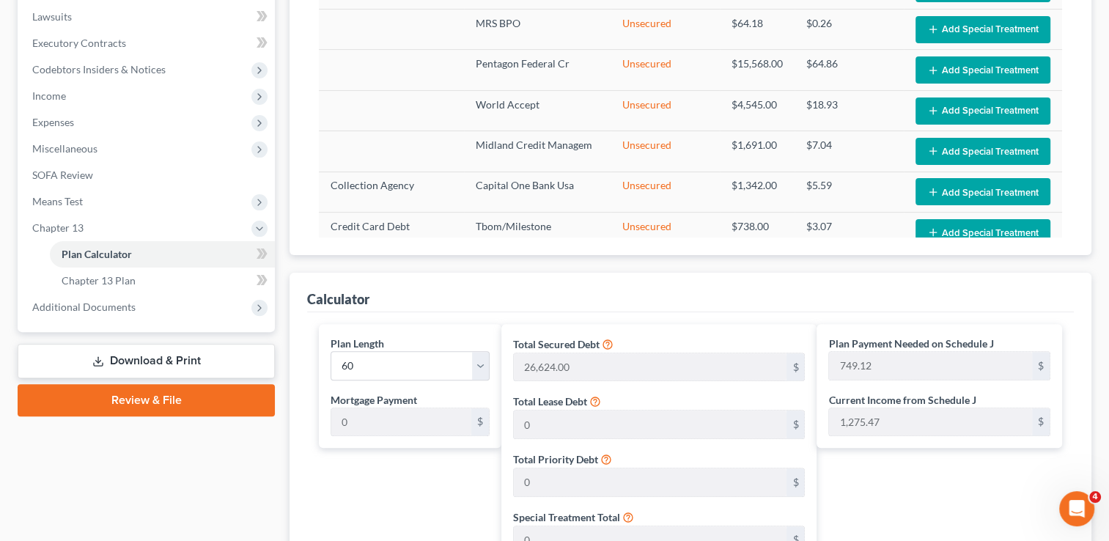
scroll to position [384, 0]
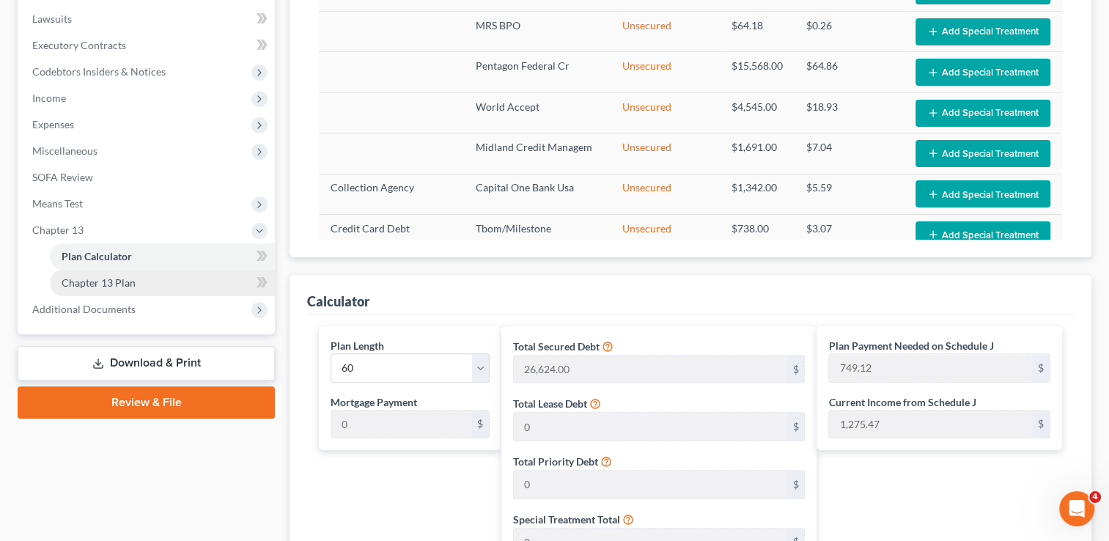
click at [138, 277] on link "Chapter 13 Plan" at bounding box center [162, 283] width 225 height 26
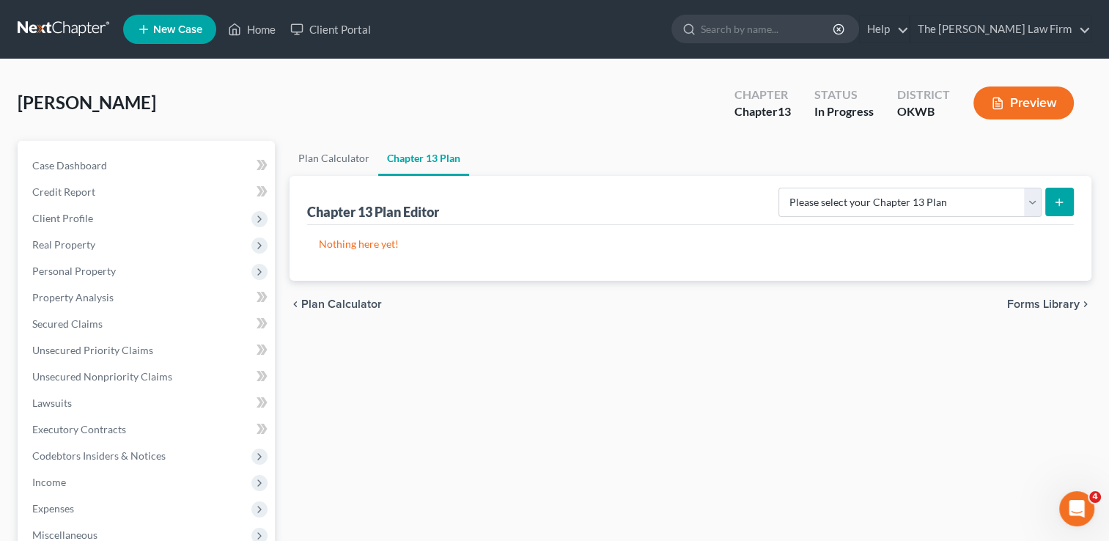
click at [62, 26] on link at bounding box center [65, 29] width 94 height 26
